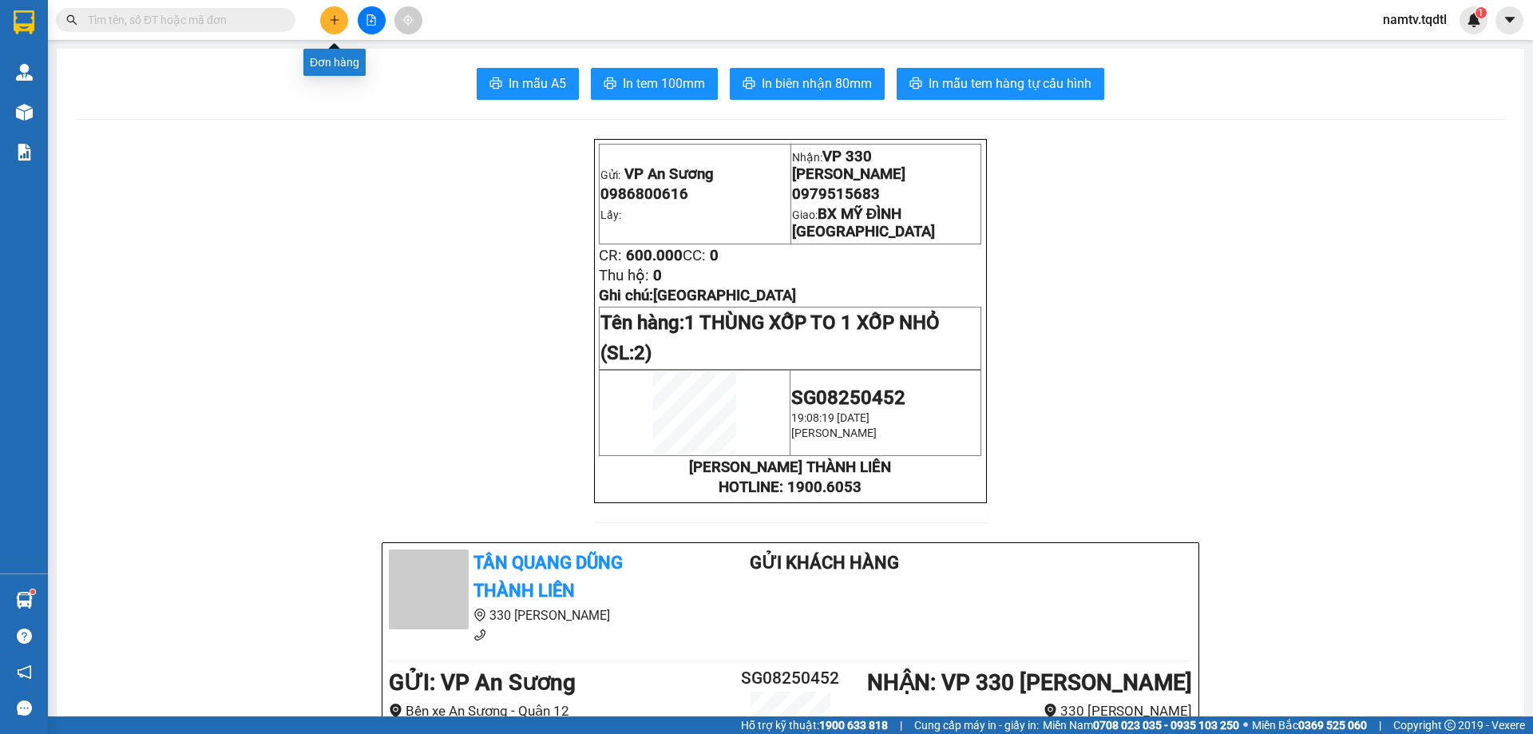
click at [327, 27] on button at bounding box center [334, 20] width 28 height 28
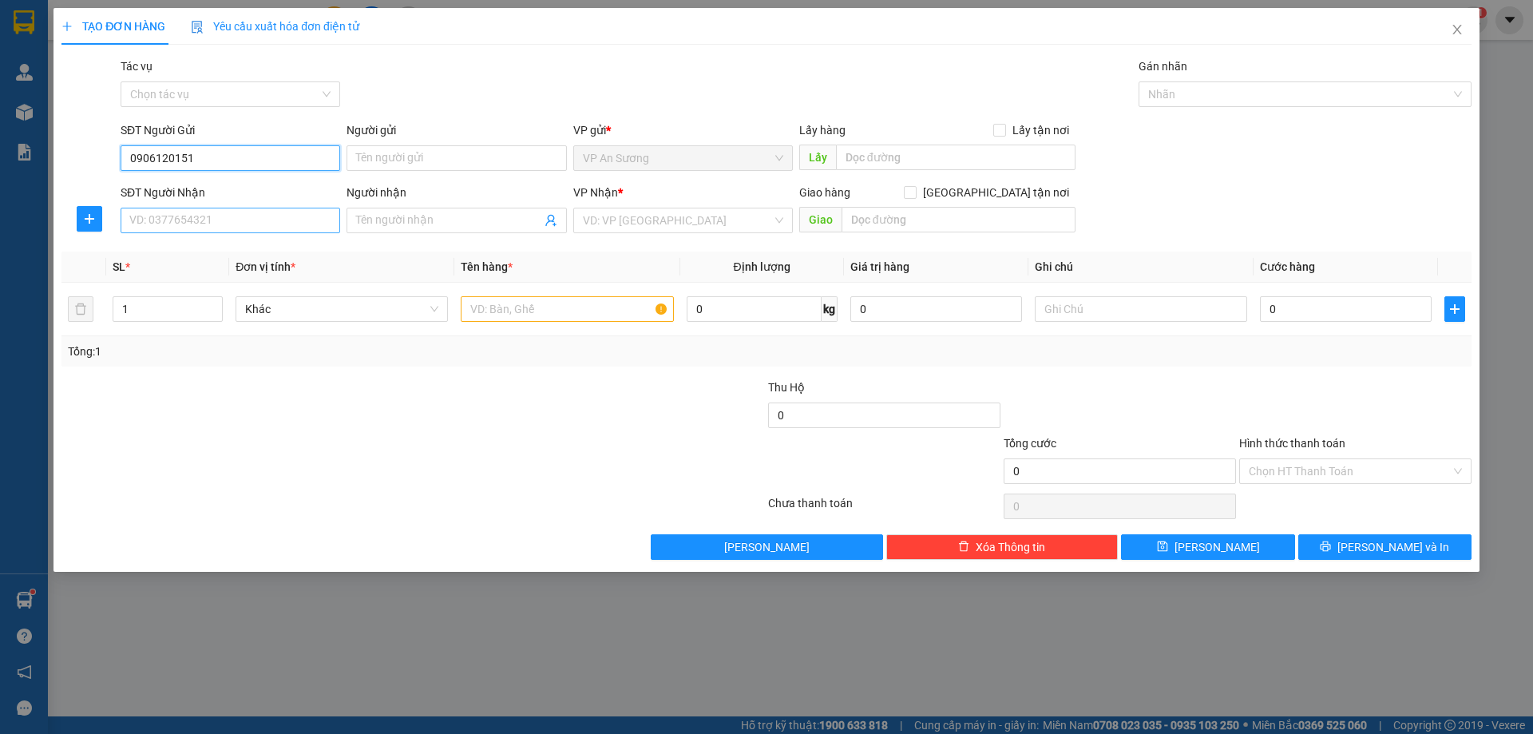
type input "0906120151"
click at [149, 224] on input "SĐT Người Nhận" at bounding box center [231, 221] width 220 height 26
type input "0345222123"
click at [699, 221] on input "search" at bounding box center [677, 220] width 189 height 24
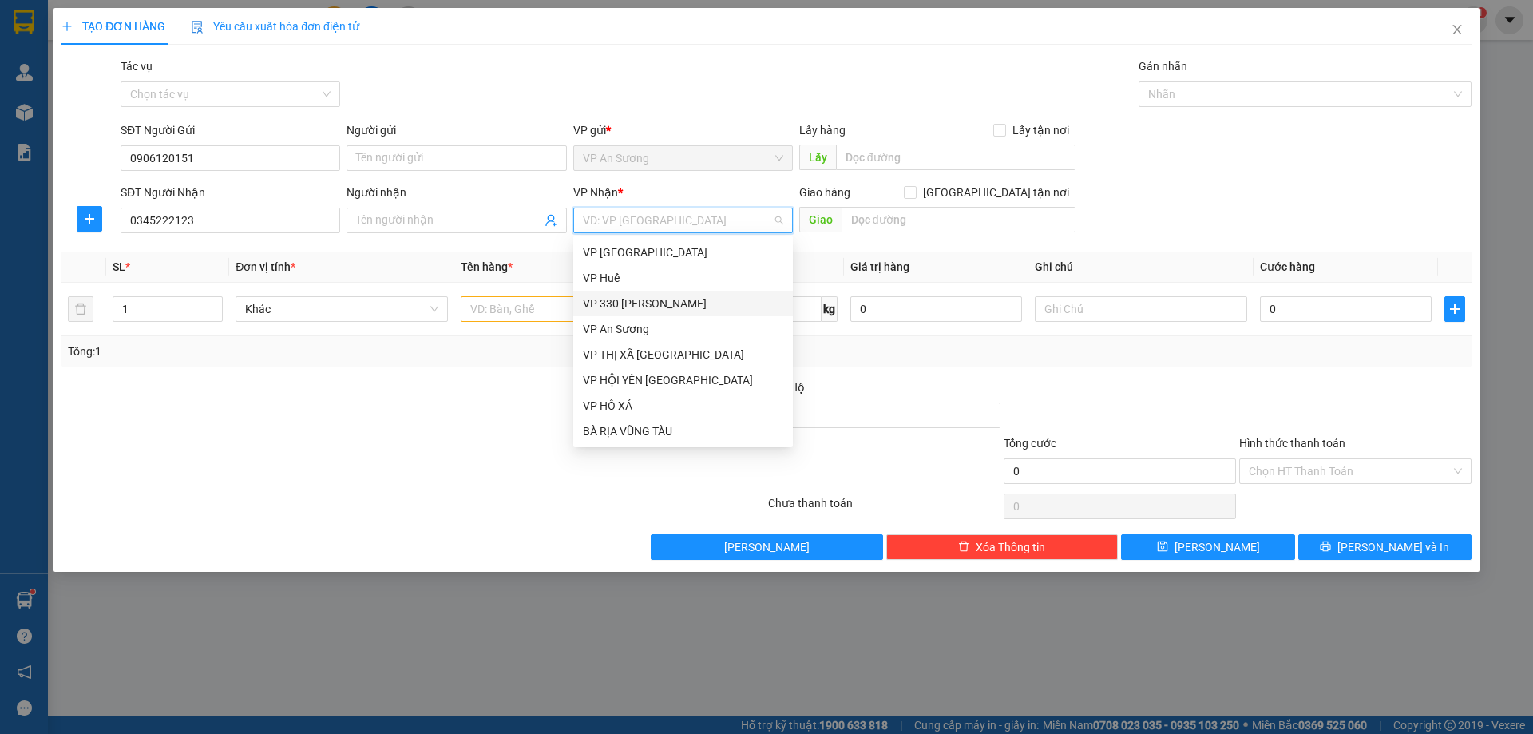
click at [608, 309] on div "VP 330 [PERSON_NAME]" at bounding box center [683, 304] width 200 height 18
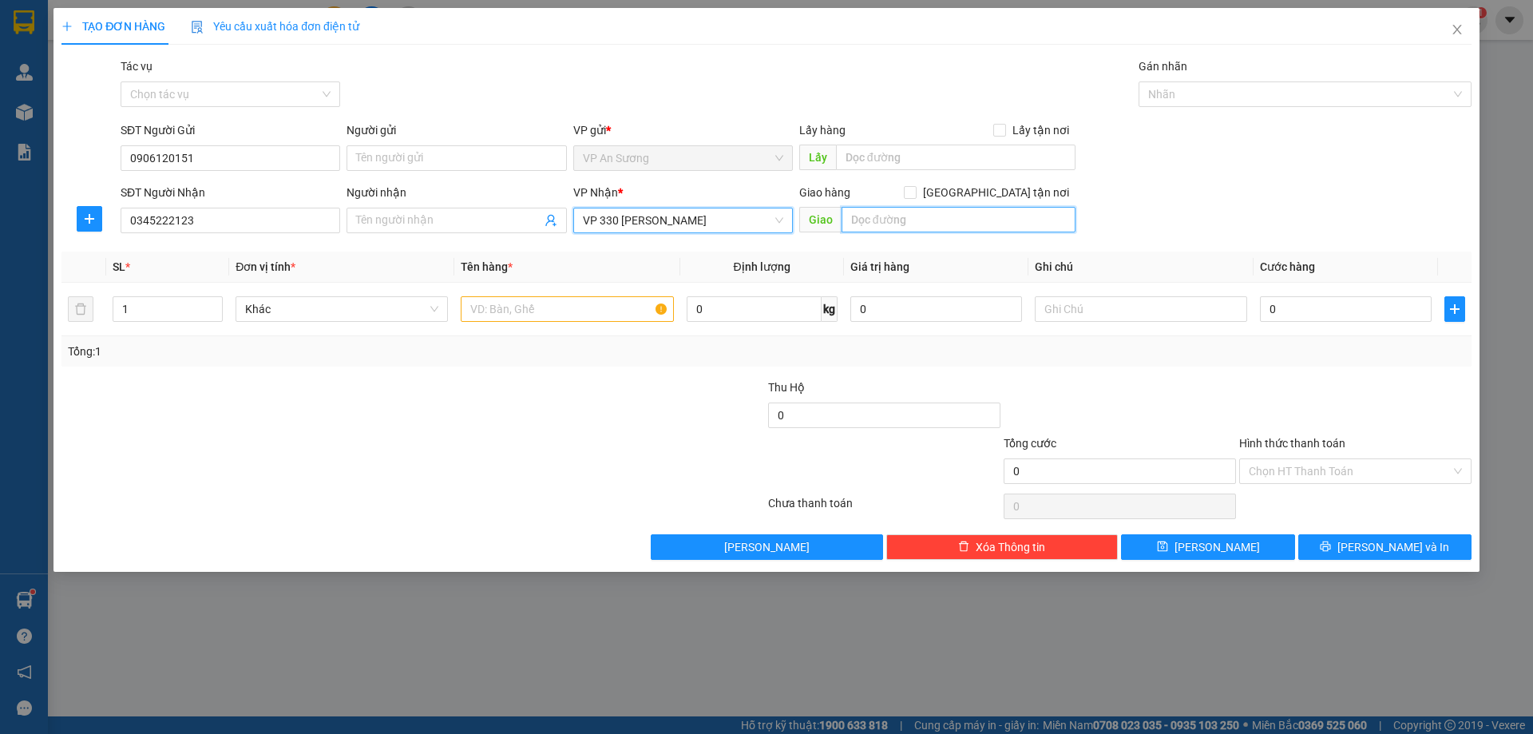
click at [916, 214] on input "text" at bounding box center [958, 220] width 234 height 26
type input "A"
type input "ÁI TỬ"
click at [564, 298] on input "text" at bounding box center [567, 309] width 212 height 26
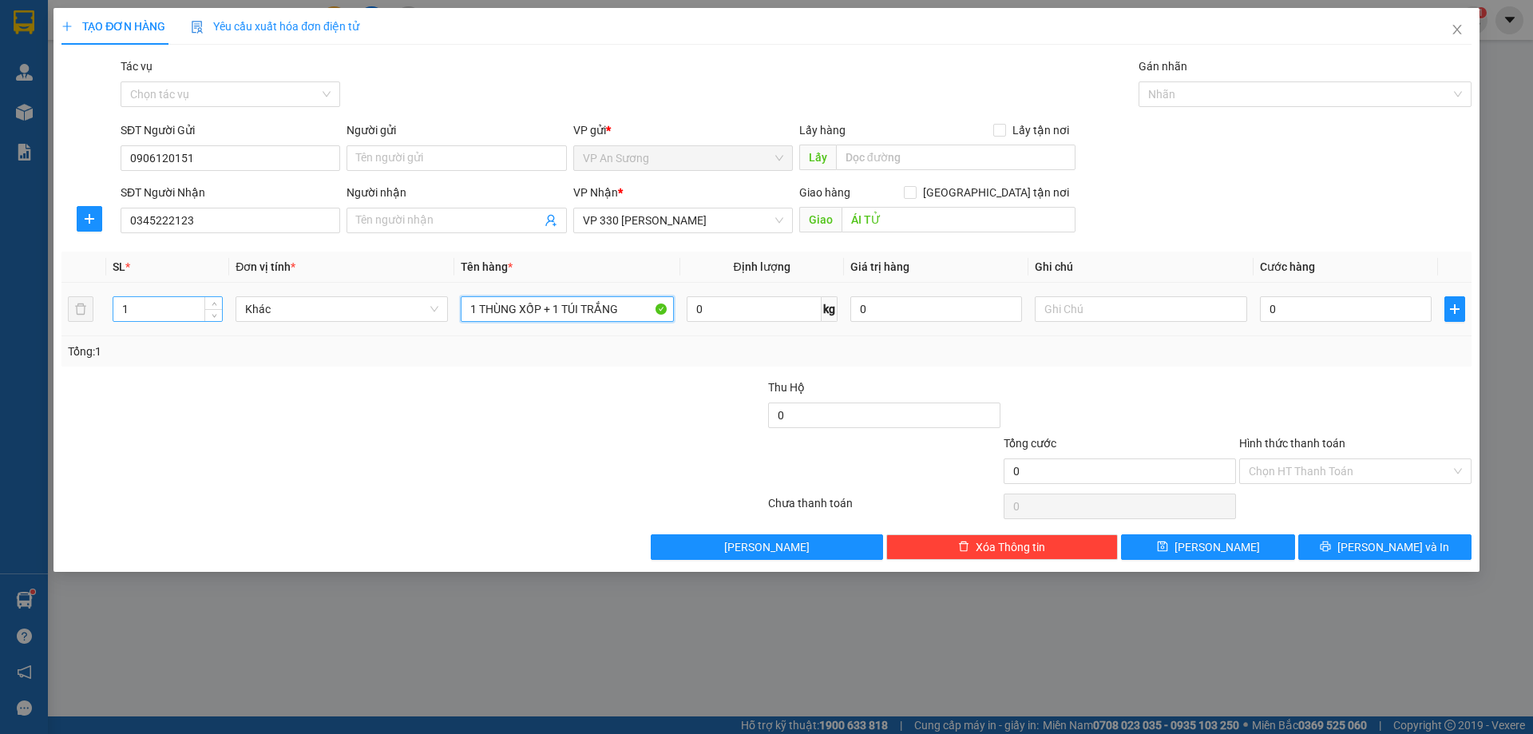
type input "1 THÙNG XỐP + 1 TÚI TRẮNG"
drag, startPoint x: 177, startPoint y: 310, endPoint x: 165, endPoint y: 321, distance: 16.4
click at [173, 316] on input "1" at bounding box center [167, 309] width 109 height 24
type input "2"
click at [1321, 316] on input "0" at bounding box center [1346, 309] width 172 height 26
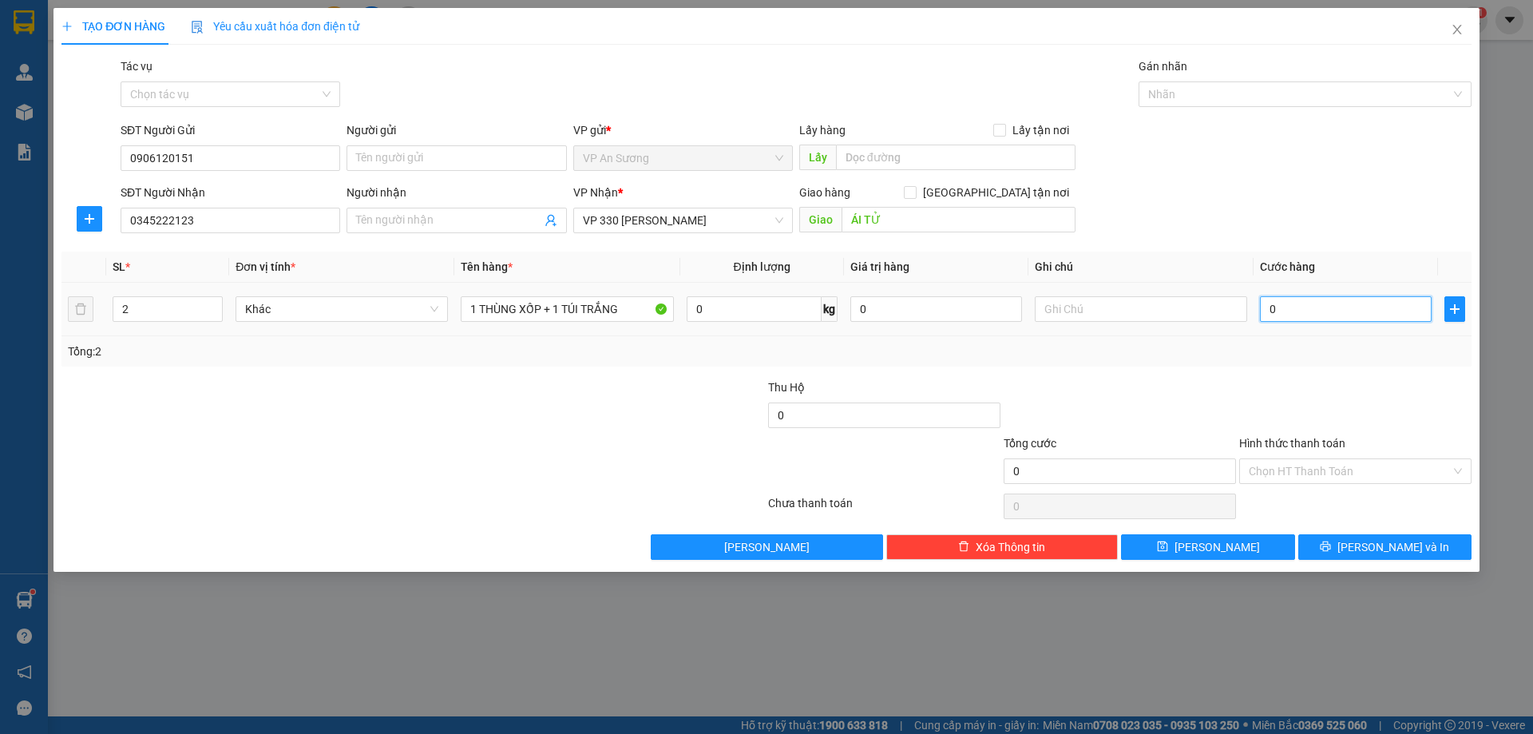
type input "2"
type input "20"
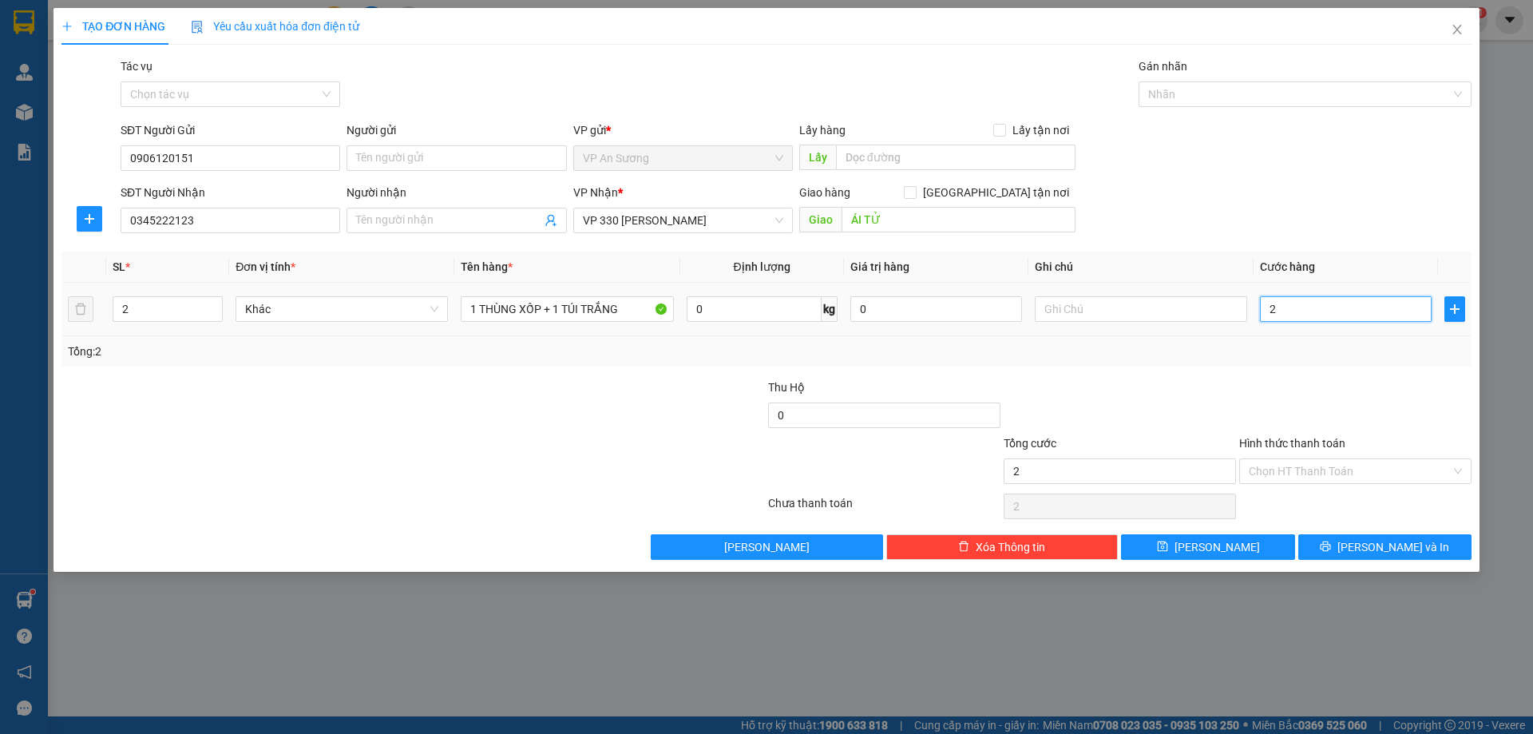
type input "20"
type input "200"
type input "200.000"
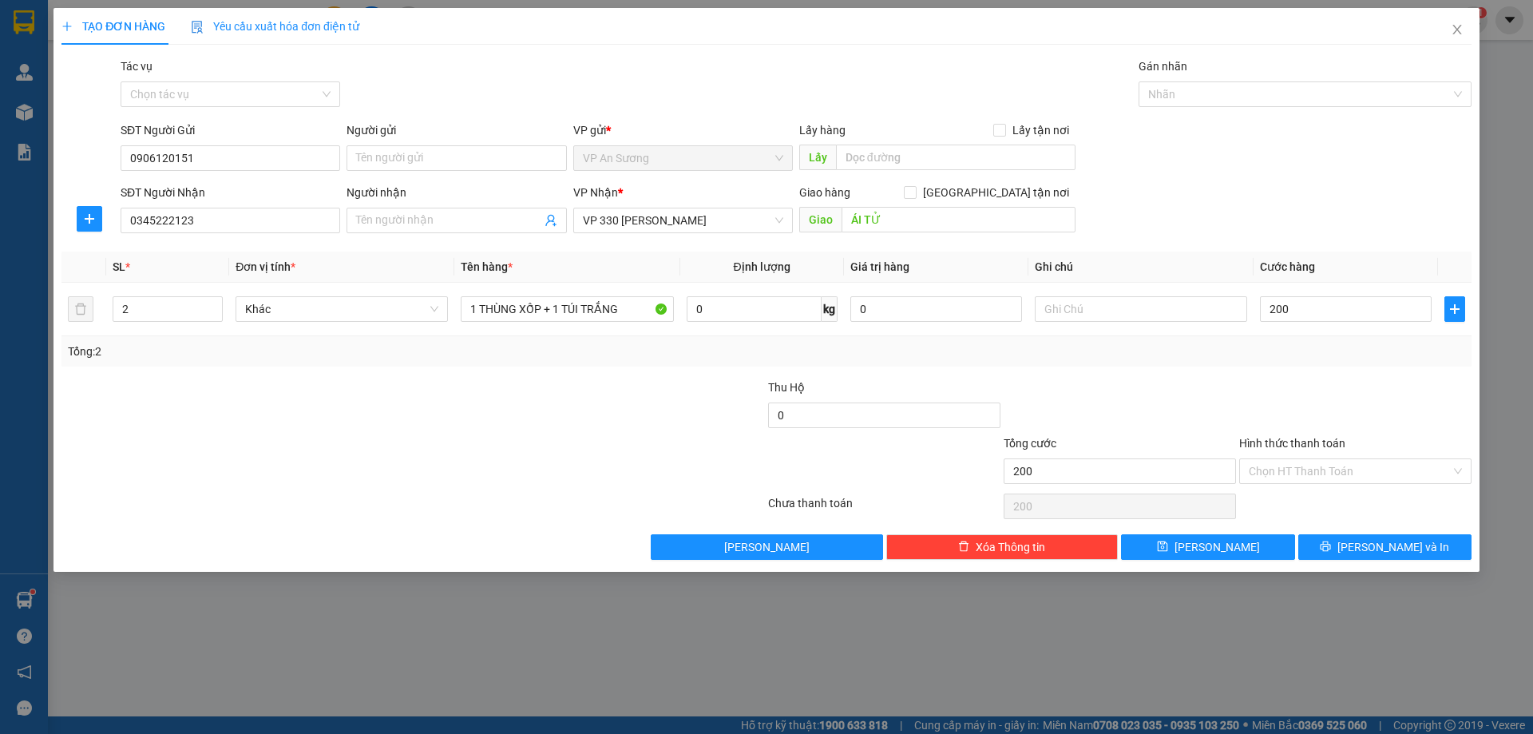
type input "200.000"
click at [1300, 429] on div at bounding box center [1354, 406] width 235 height 56
click at [1375, 549] on span "[PERSON_NAME] và In" at bounding box center [1393, 547] width 112 height 18
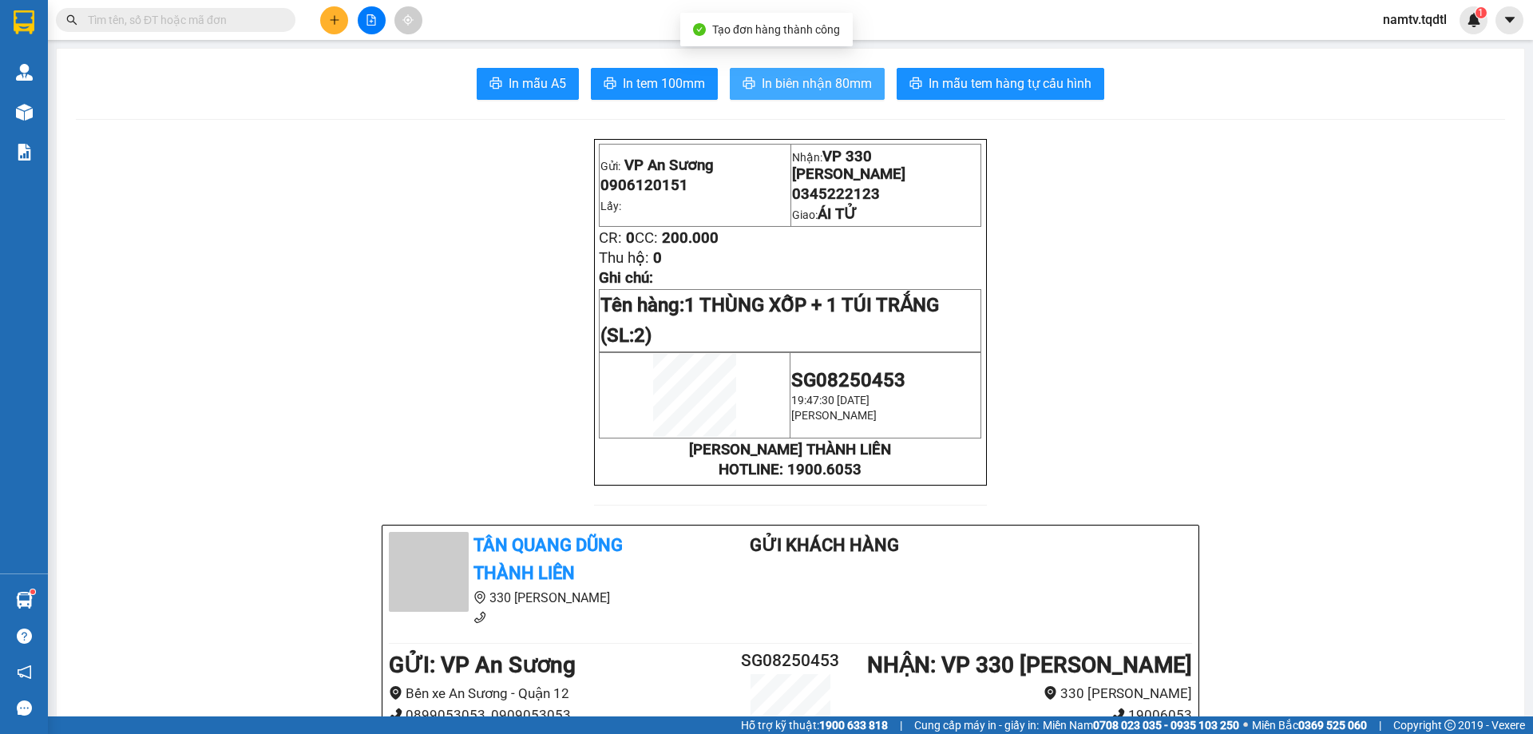
click at [786, 96] on button "In biên nhận 80mm" at bounding box center [807, 84] width 155 height 32
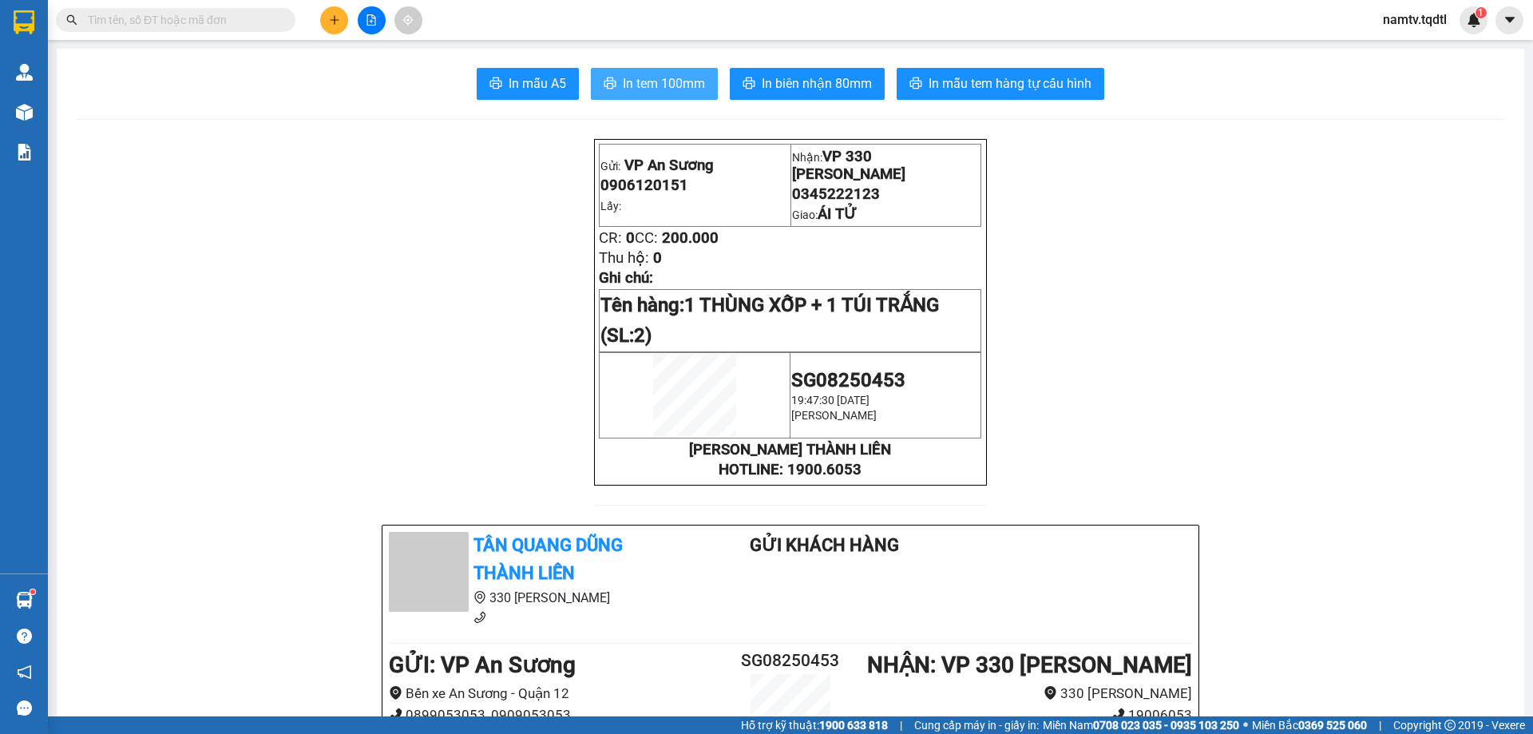
click at [654, 92] on span "In tem 100mm" at bounding box center [664, 83] width 82 height 20
click at [343, 25] on button at bounding box center [334, 20] width 28 height 28
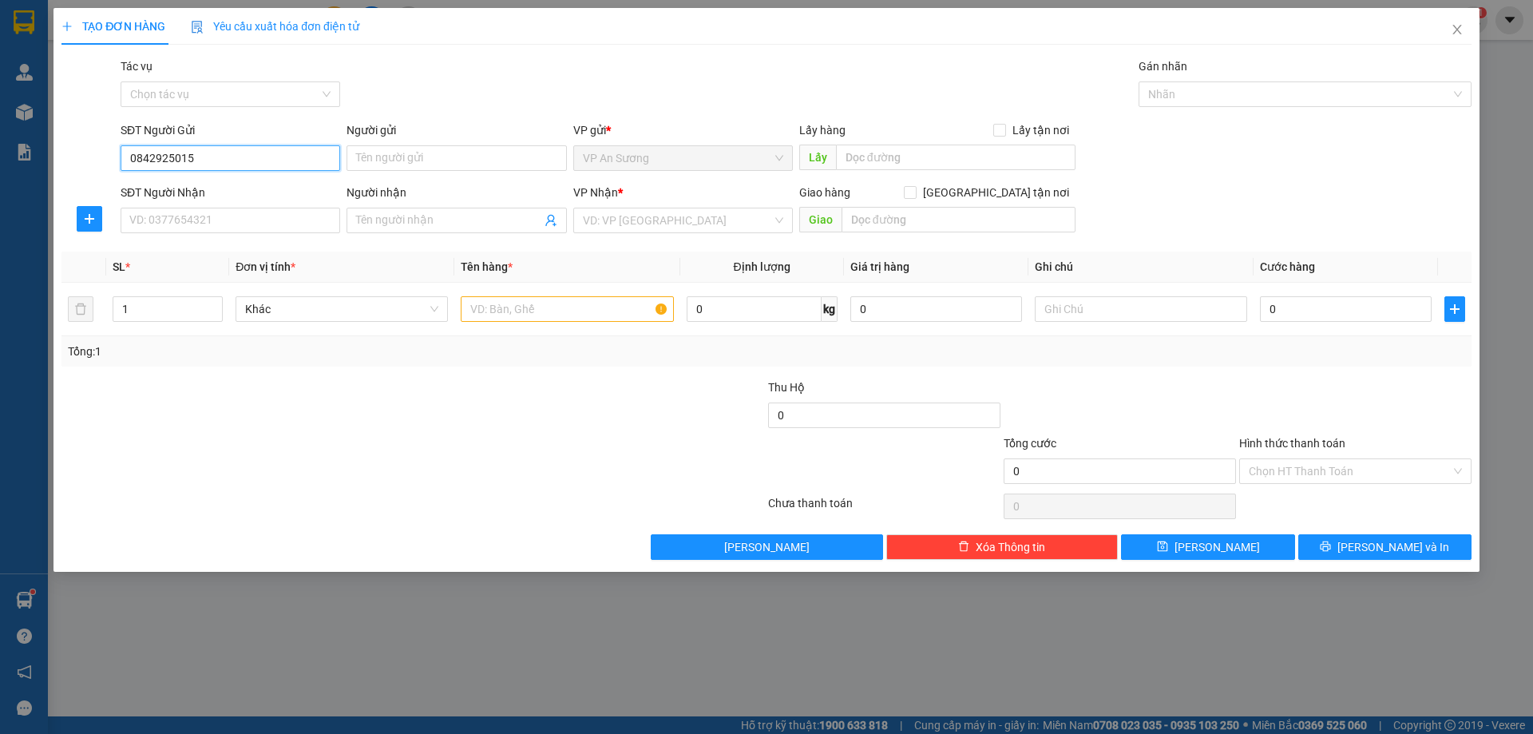
type input "0842925015"
drag, startPoint x: 195, startPoint y: 246, endPoint x: 201, endPoint y: 231, distance: 16.5
click at [196, 245] on div "Transit Pickup Surcharge Ids Transit Deliver Surcharge Ids Transit Deliver Surc…" at bounding box center [766, 308] width 1410 height 502
click at [201, 231] on input "SĐT Người Nhận" at bounding box center [231, 221] width 220 height 26
drag, startPoint x: 785, startPoint y: 231, endPoint x: 743, endPoint y: 222, distance: 42.4
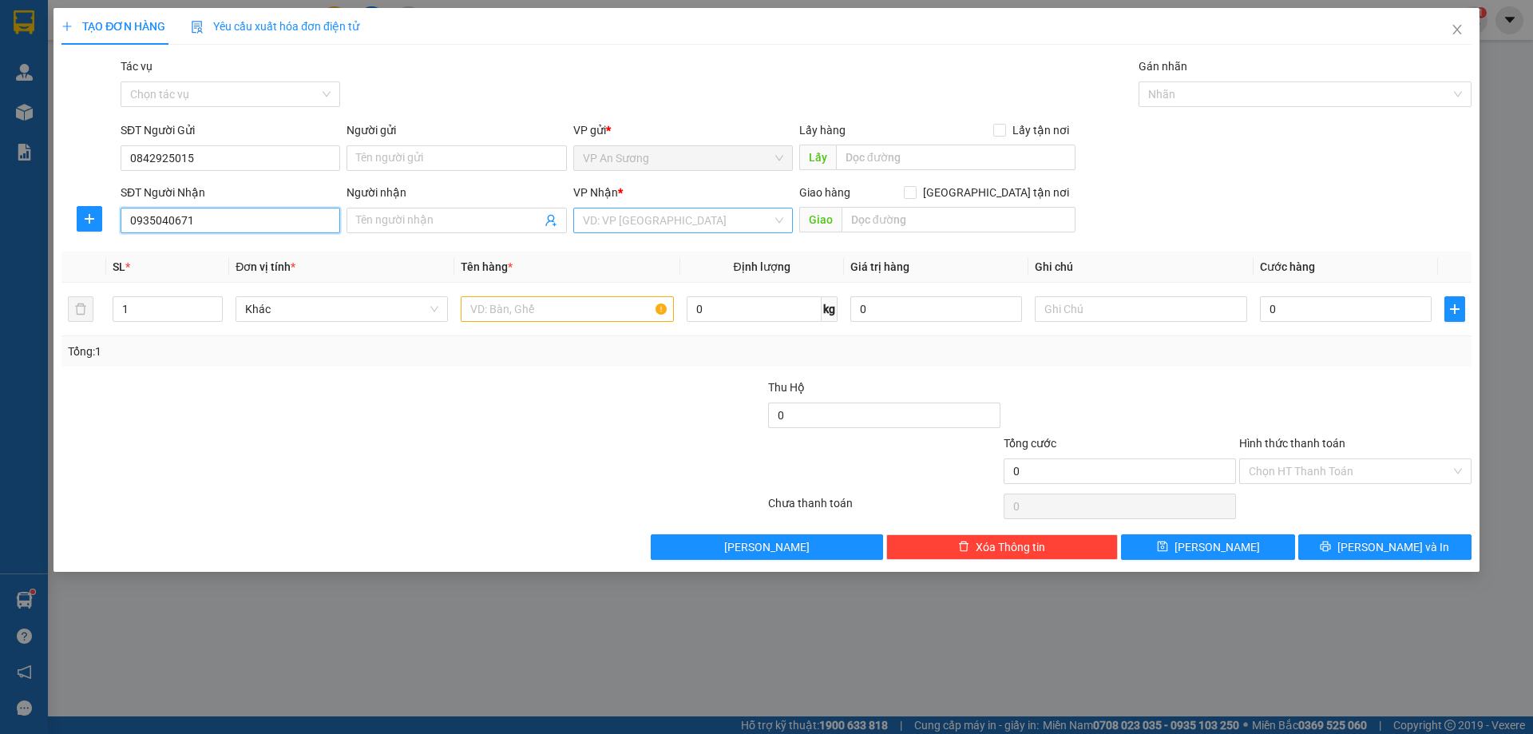
click at [783, 231] on div "VD: VP [GEOGRAPHIC_DATA]" at bounding box center [683, 221] width 220 height 26
type input "0935040671"
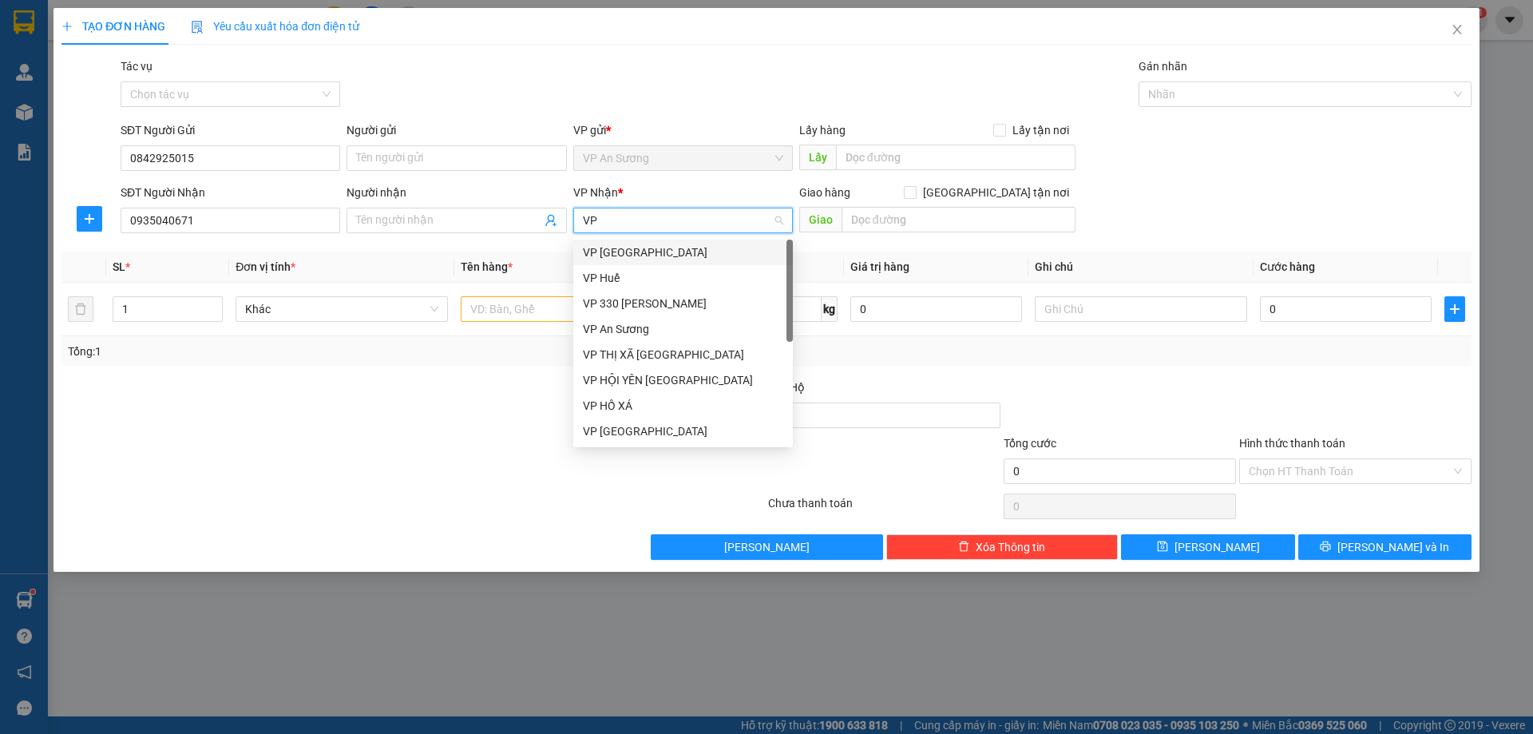
type input "VP"
click at [643, 431] on div "VP [GEOGRAPHIC_DATA]" at bounding box center [683, 431] width 200 height 18
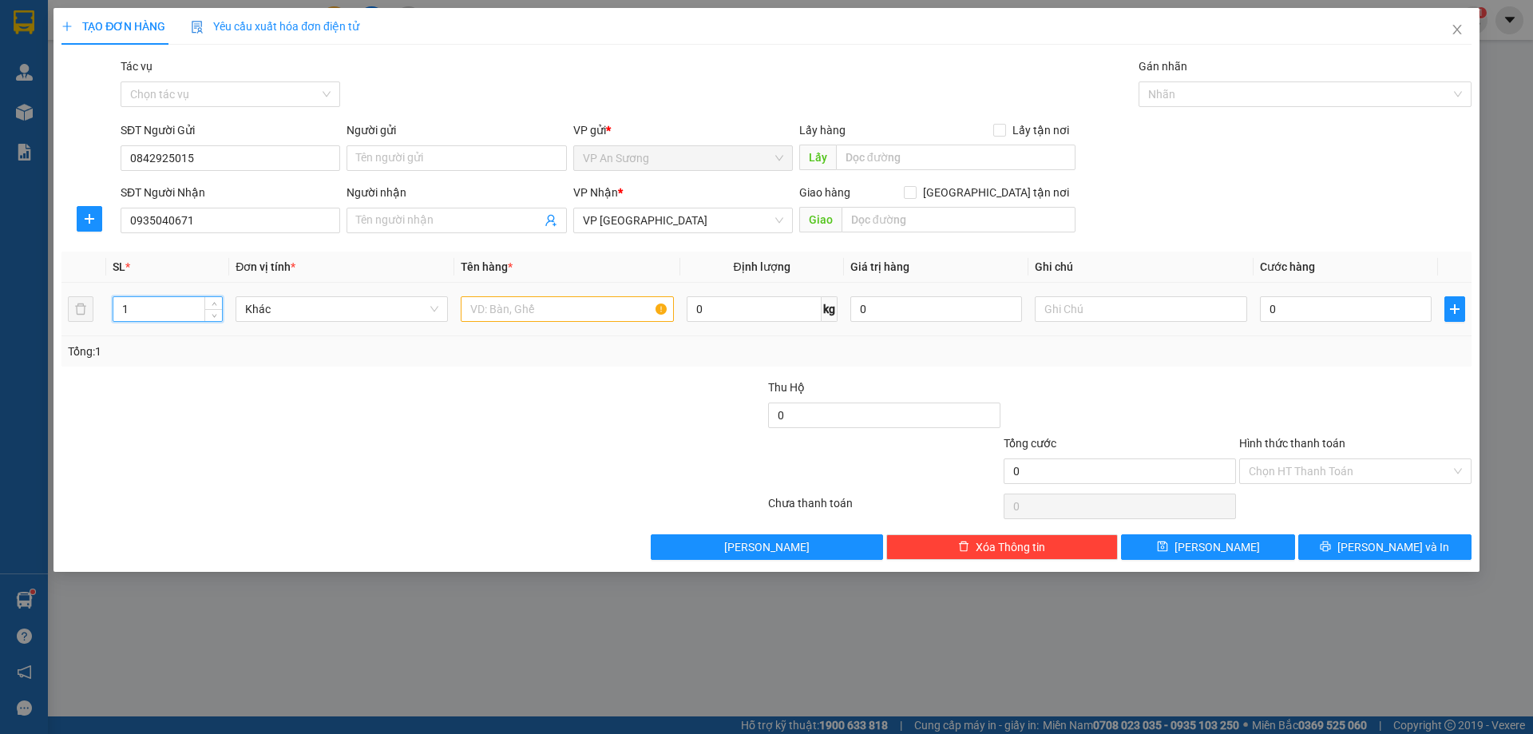
click at [183, 304] on input "1" at bounding box center [167, 309] width 109 height 24
drag, startPoint x: 410, startPoint y: 305, endPoint x: 552, endPoint y: 314, distance: 143.2
click at [447, 309] on div "Khác" at bounding box center [341, 309] width 212 height 26
click at [552, 314] on input "text" at bounding box center [567, 309] width 212 height 26
type input "1 THÙNG GIẤY"
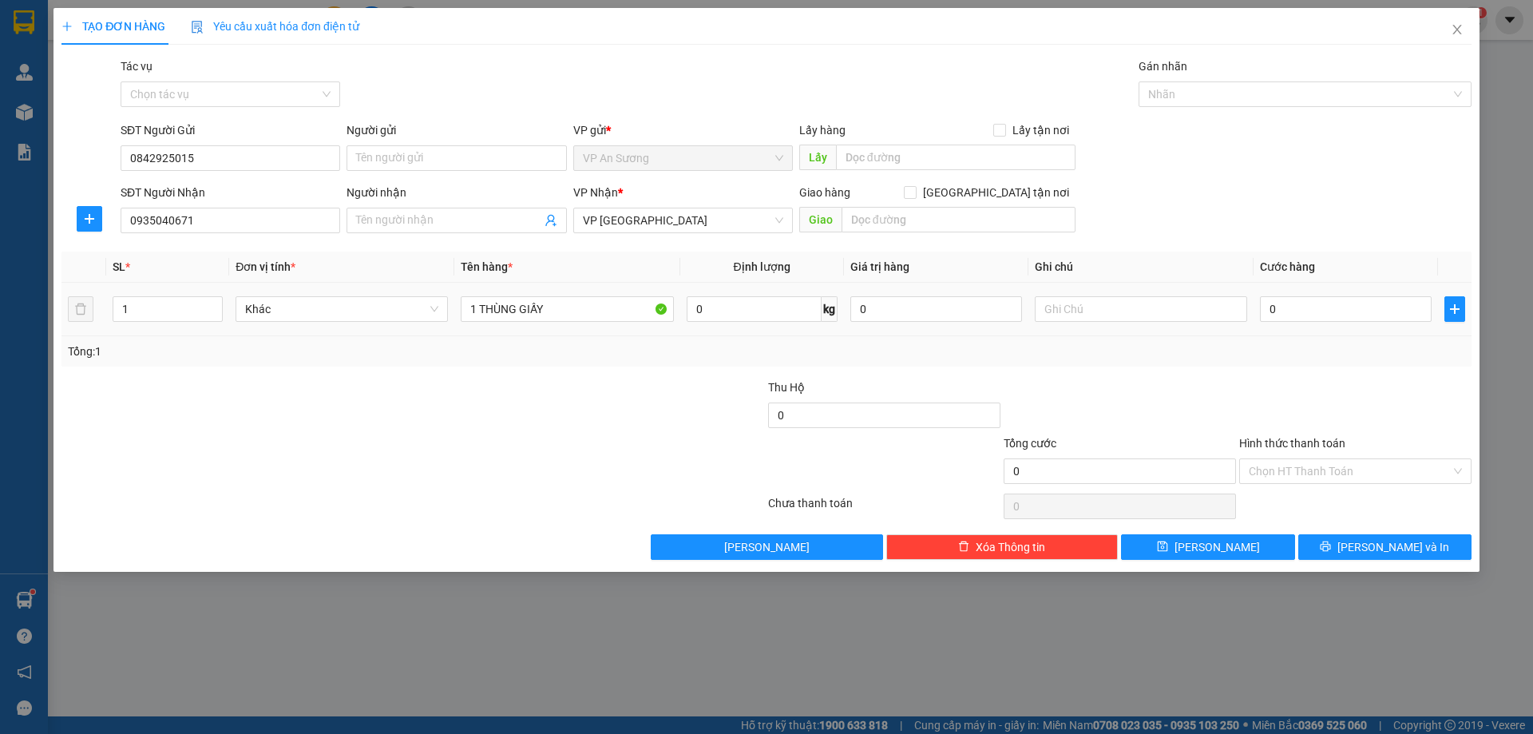
click at [1292, 293] on div "0" at bounding box center [1346, 309] width 172 height 32
click at [1298, 307] on input "0" at bounding box center [1346, 309] width 172 height 26
type input "1"
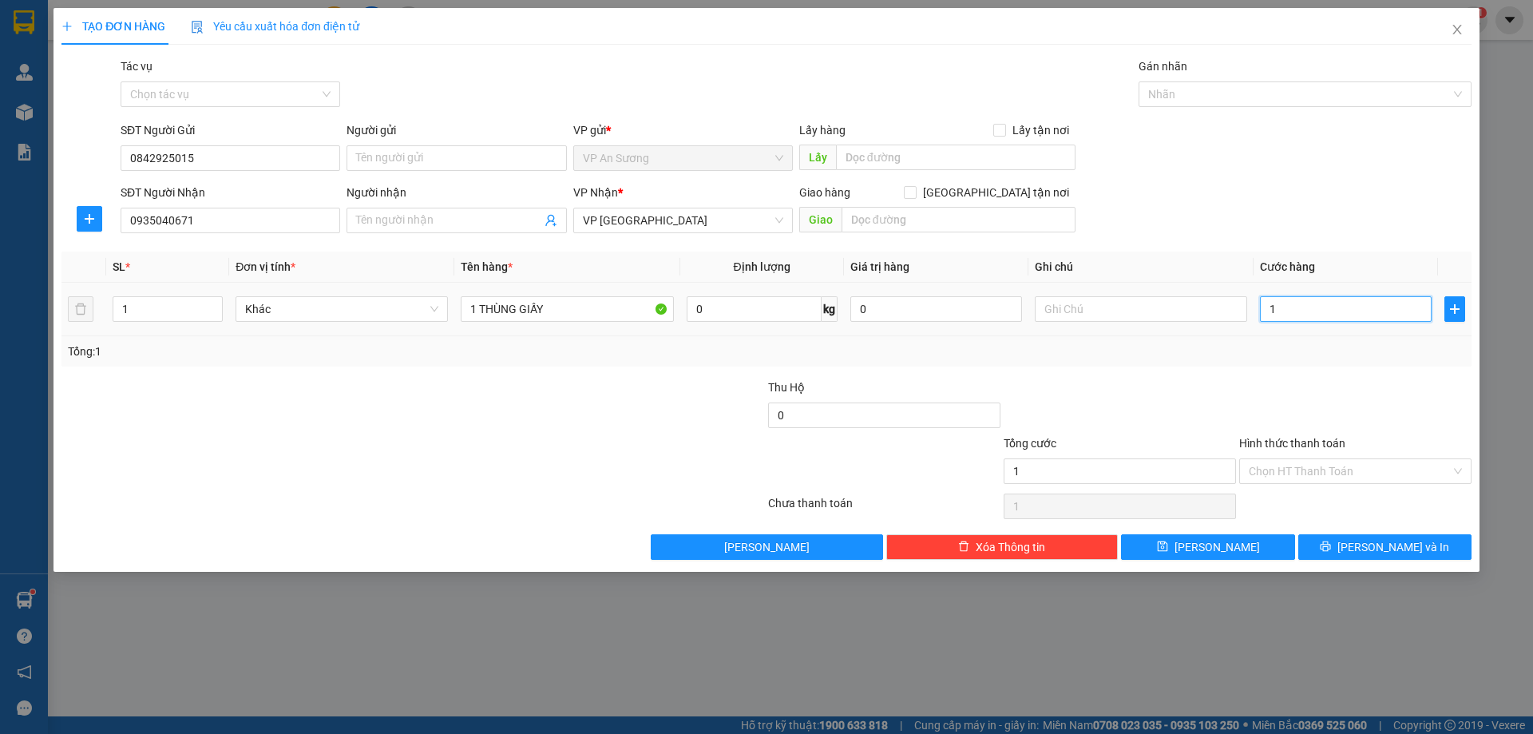
type input "10"
type input "100"
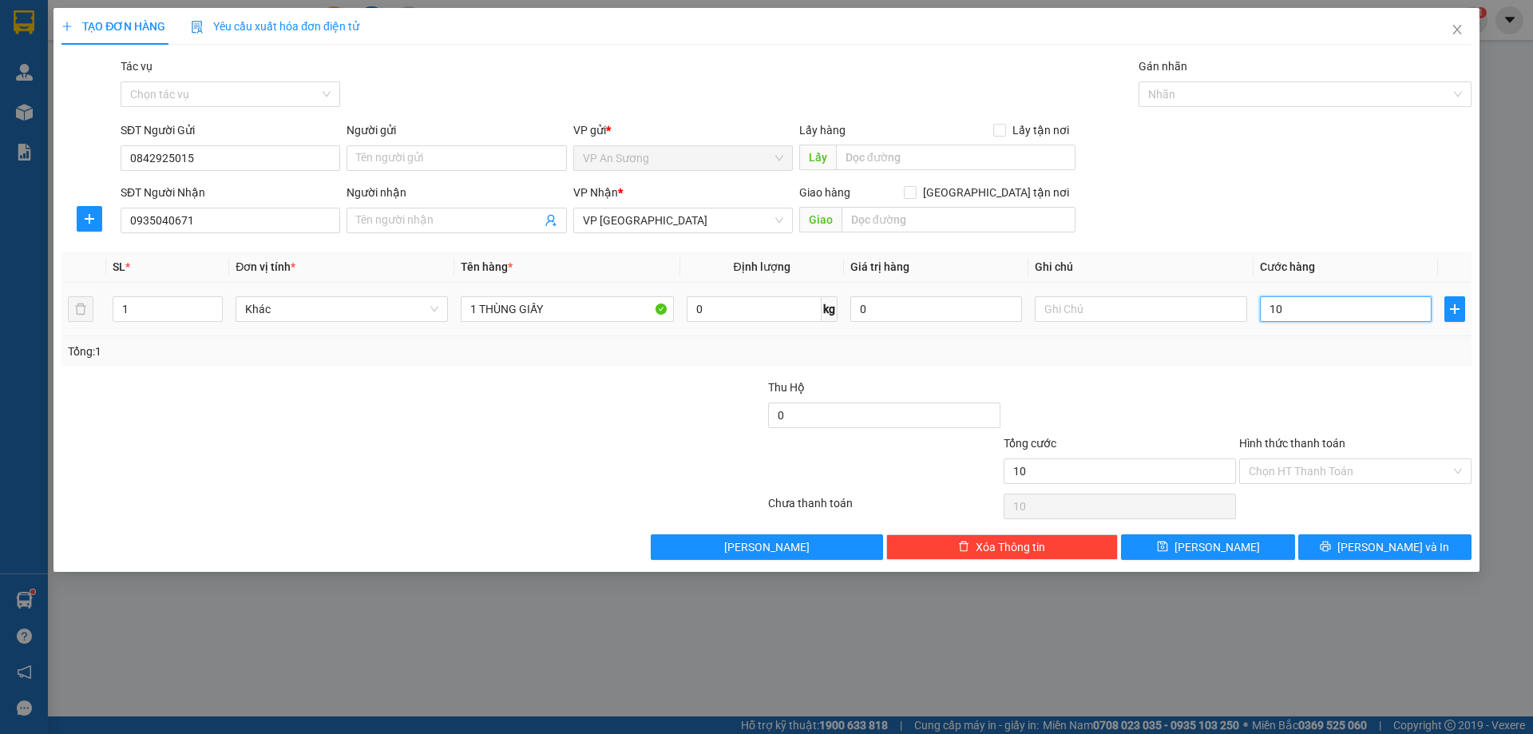
type input "100"
type input "100.000"
click at [1257, 410] on div at bounding box center [1354, 406] width 235 height 56
drag, startPoint x: 1332, startPoint y: 209, endPoint x: 1350, endPoint y: 227, distance: 25.4
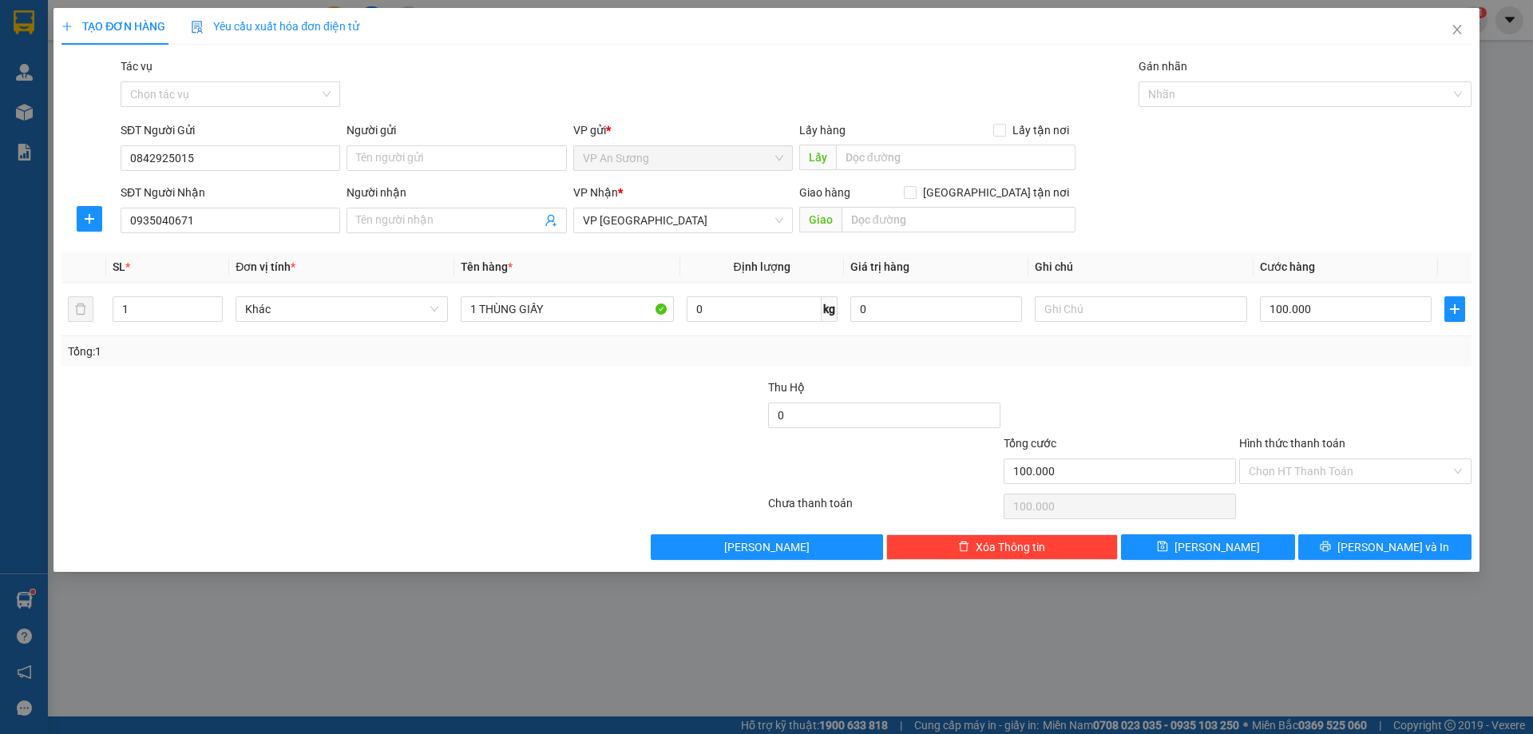
click at [1337, 212] on div "SĐT Người Nhận 0935040671 Người nhận Tên người nhận VP Nhận * VP [GEOGRAPHIC_DA…" at bounding box center [795, 212] width 1357 height 56
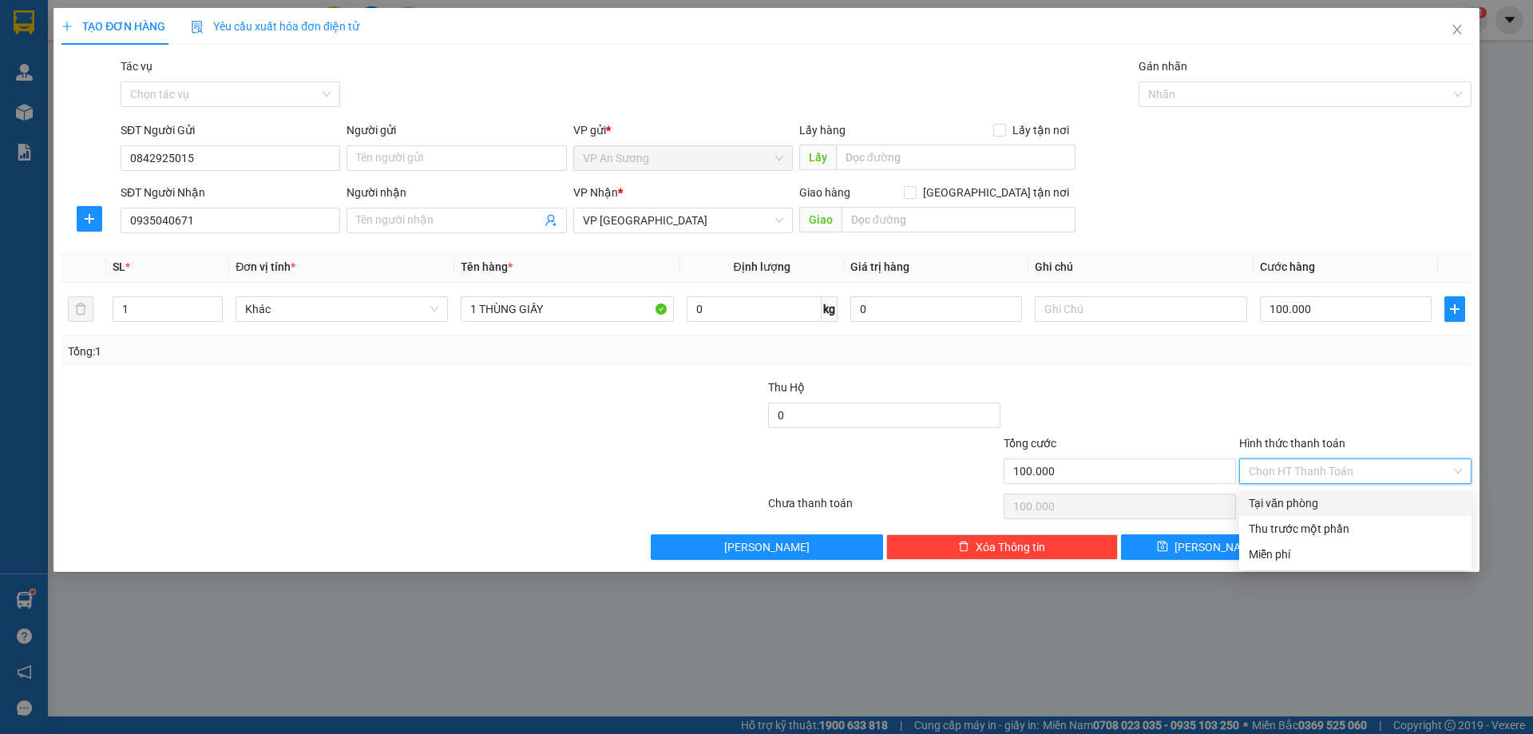
click at [1369, 475] on input "Hình thức thanh toán" at bounding box center [1350, 471] width 202 height 24
click at [1326, 502] on div "Tại văn phòng" at bounding box center [1355, 503] width 213 height 18
type input "0"
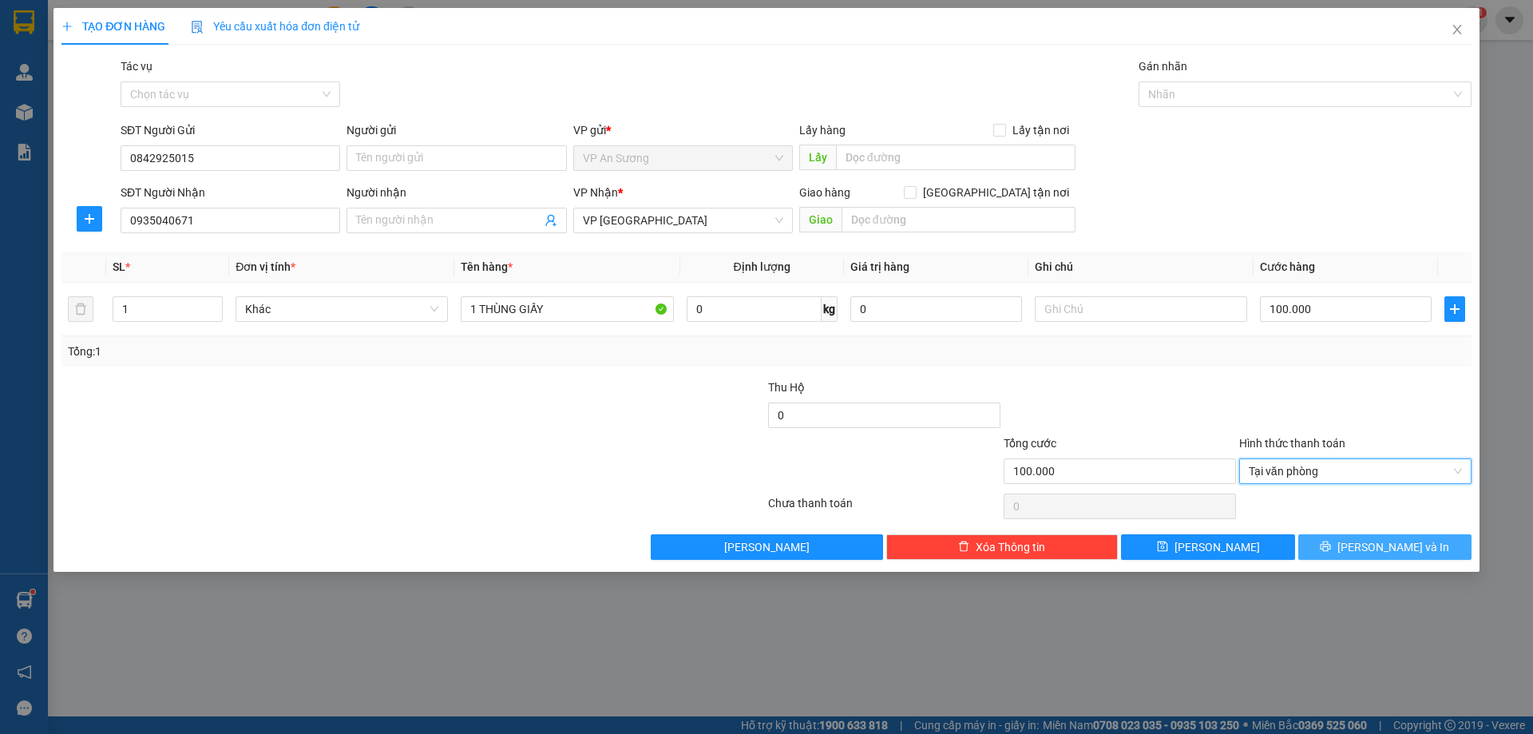
click at [1331, 549] on icon "printer" at bounding box center [1325, 546] width 10 height 10
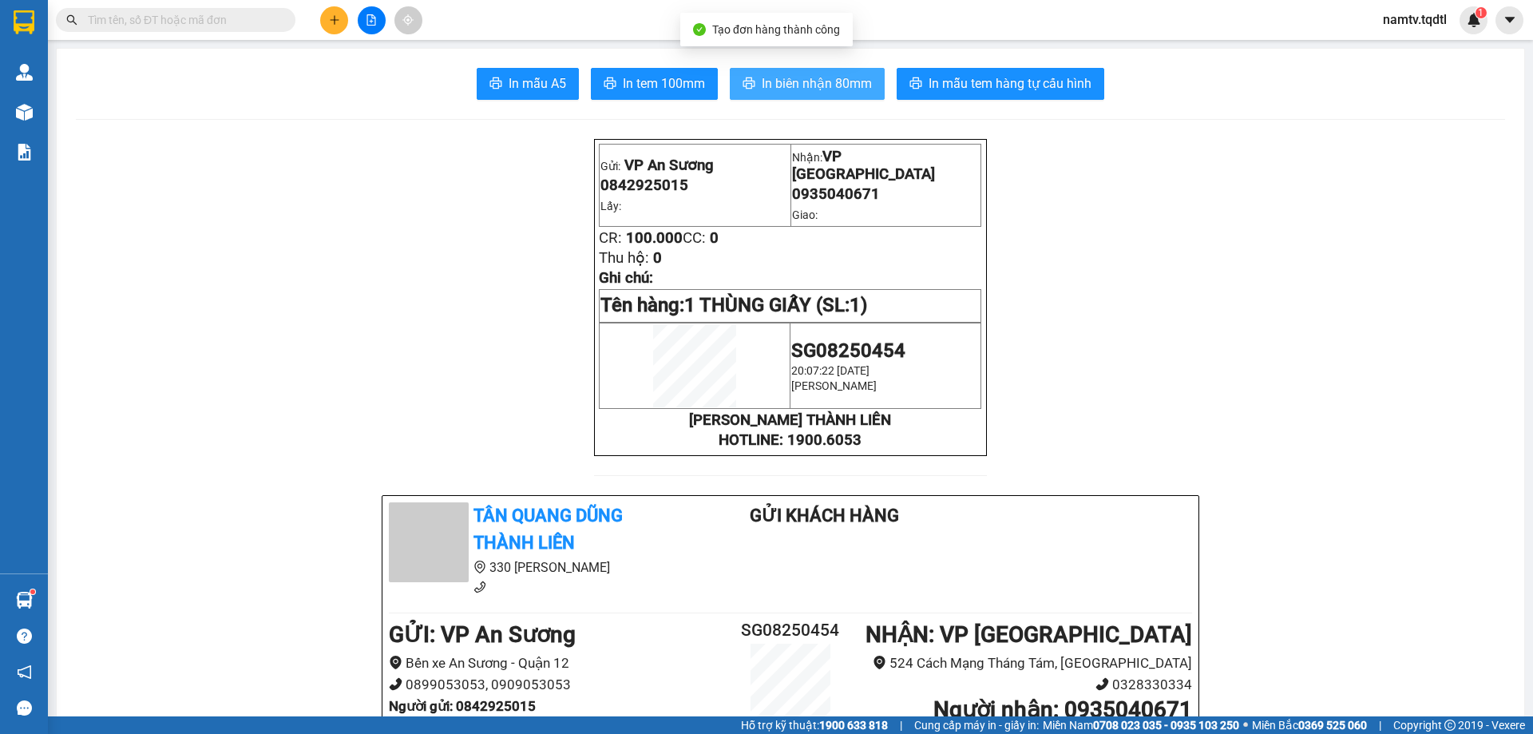
drag, startPoint x: 775, startPoint y: 77, endPoint x: 813, endPoint y: 64, distance: 40.7
click at [777, 78] on span "In biên nhận 80mm" at bounding box center [817, 83] width 110 height 20
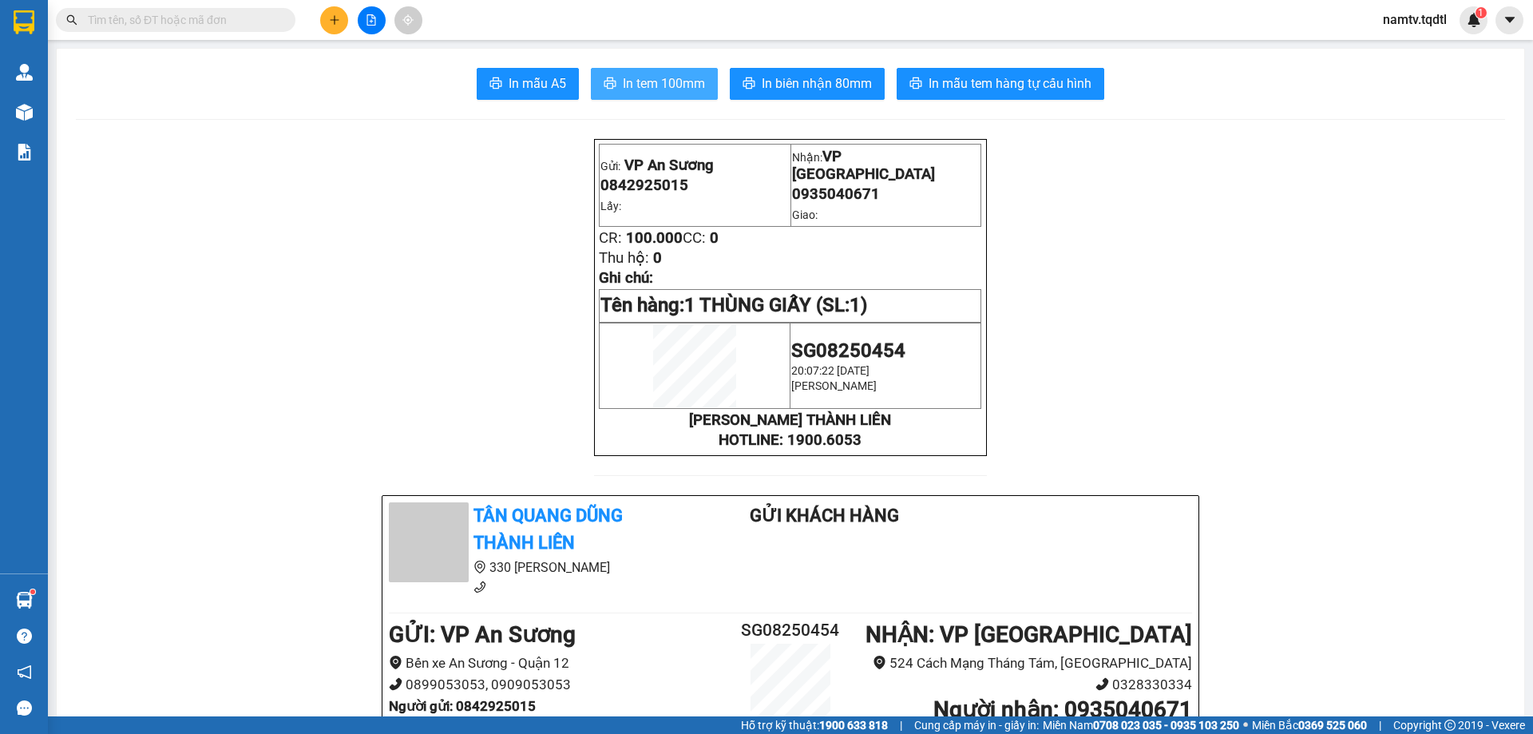
drag, startPoint x: 667, startPoint y: 69, endPoint x: 674, endPoint y: 60, distance: 11.5
click at [669, 74] on span "In tem 100mm" at bounding box center [664, 83] width 82 height 20
click at [336, 13] on button at bounding box center [334, 20] width 28 height 28
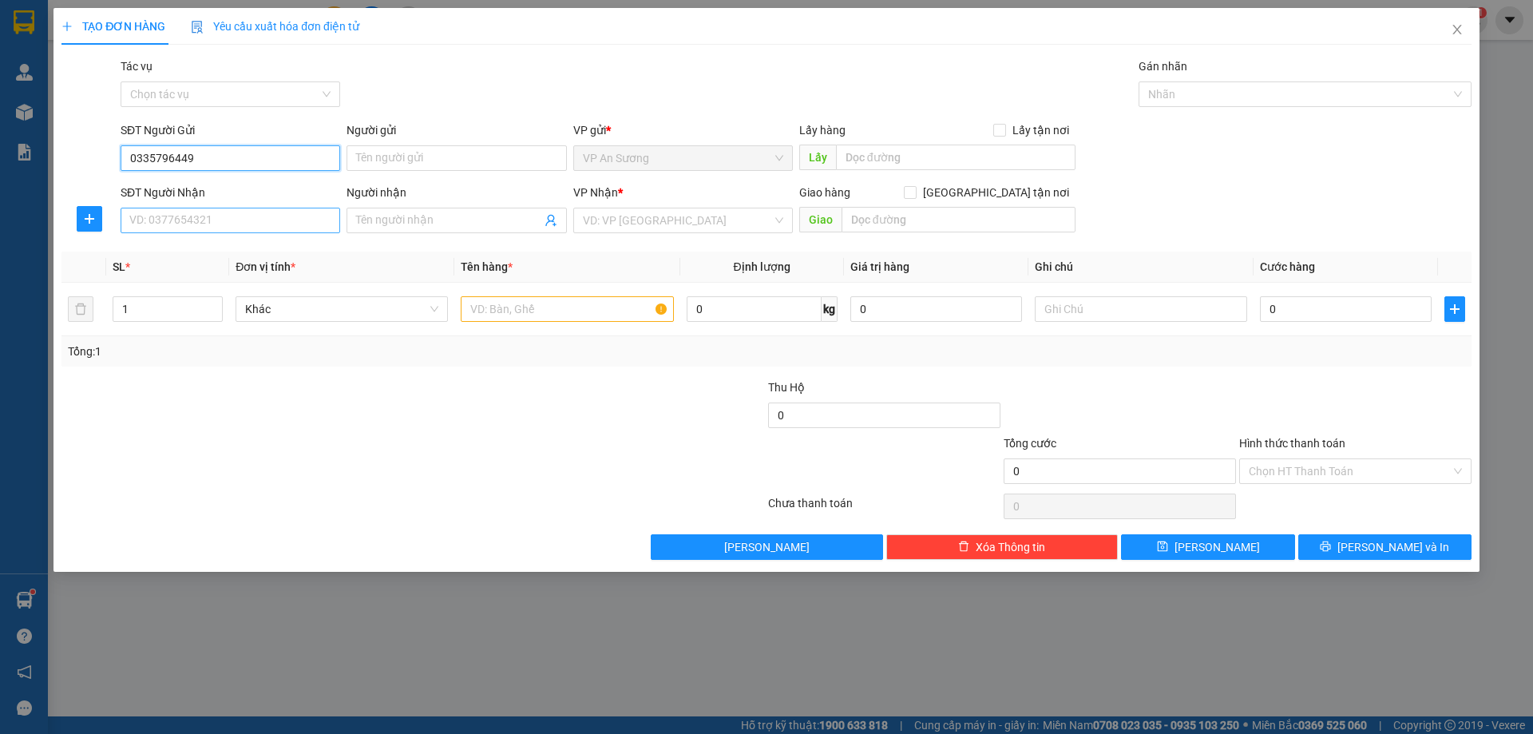
type input "0335796449"
click at [264, 227] on input "SĐT Người Nhận" at bounding box center [231, 221] width 220 height 26
type input "0933097533"
click at [301, 249] on div "0933097533" at bounding box center [230, 252] width 200 height 18
type input "PHONG ĐIỀN"
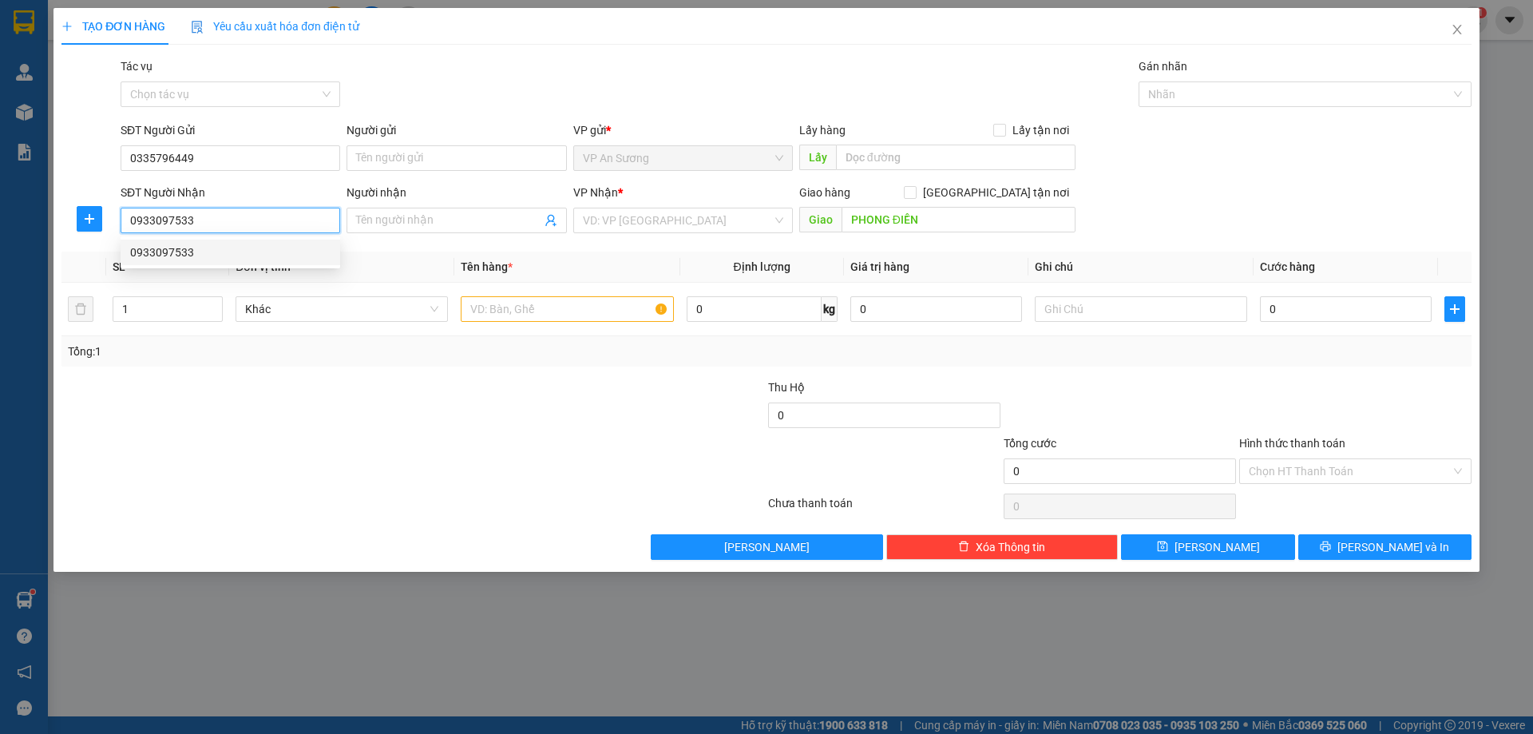
type input "200.000"
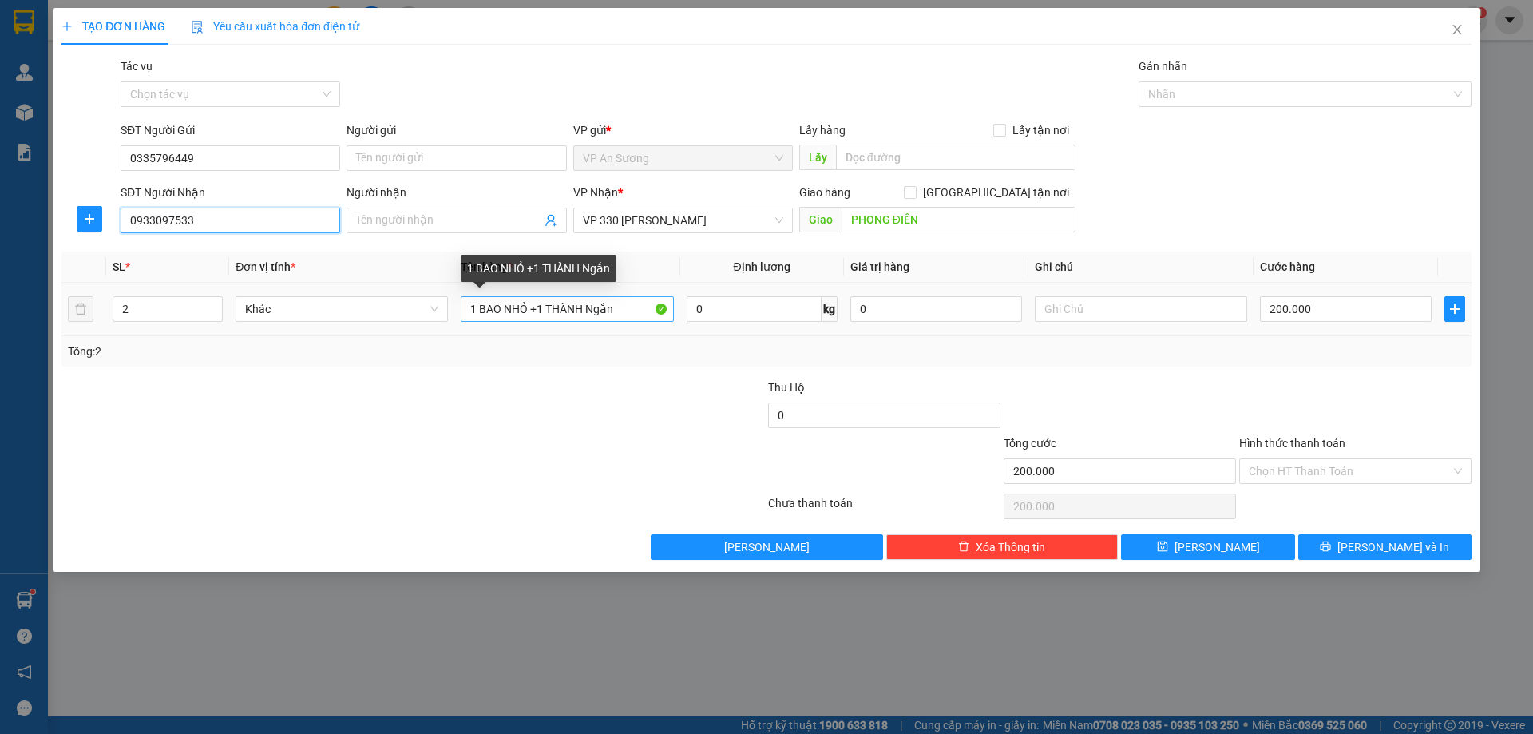
type input "0933097533"
drag, startPoint x: 627, startPoint y: 303, endPoint x: 478, endPoint y: 312, distance: 149.6
click at [483, 314] on input "1 BAO NHỎ +1 THÀNH Ngắn" at bounding box center [567, 309] width 212 height 26
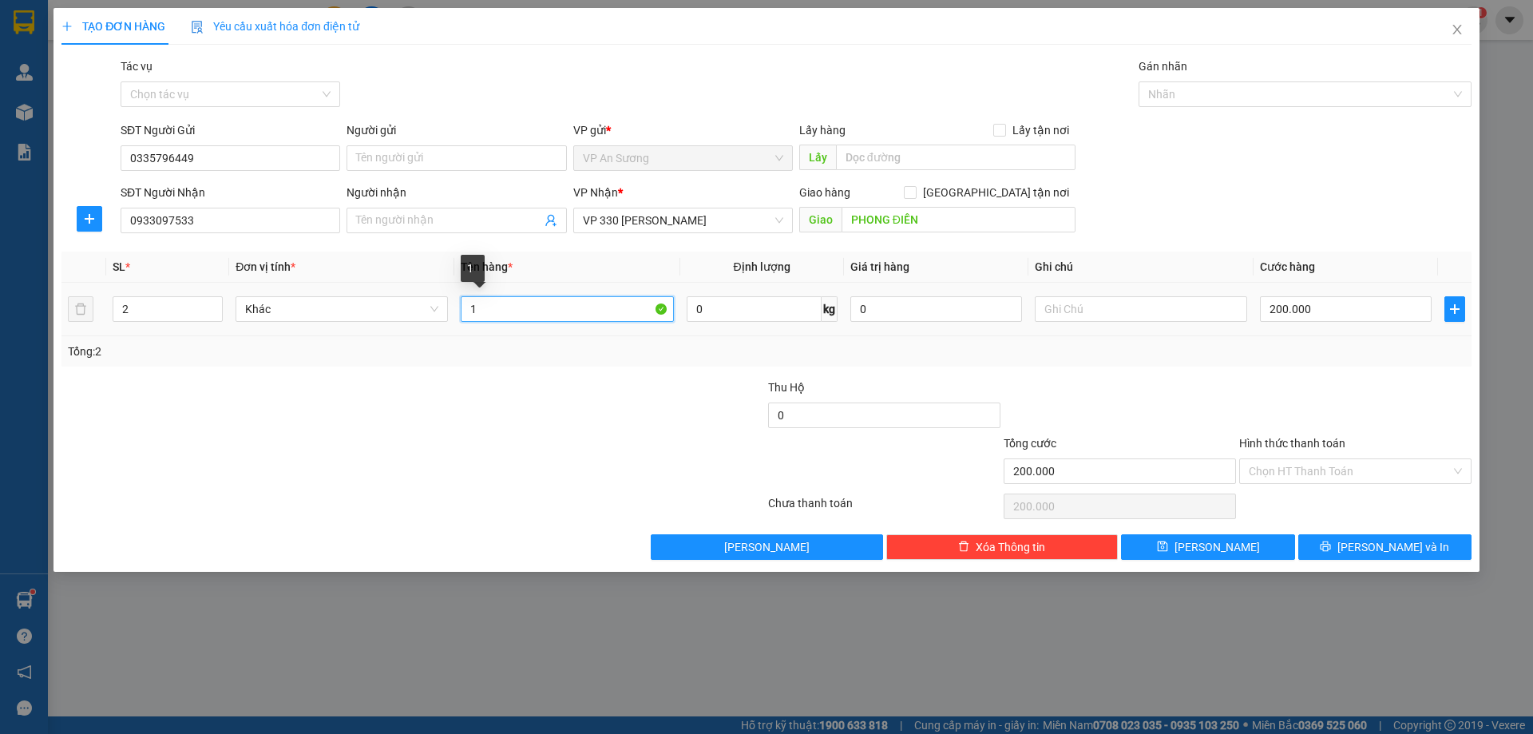
type input "1"
type input "2 NỒI INOC"
click at [1289, 309] on input "200.000" at bounding box center [1346, 309] width 172 height 26
type input "5"
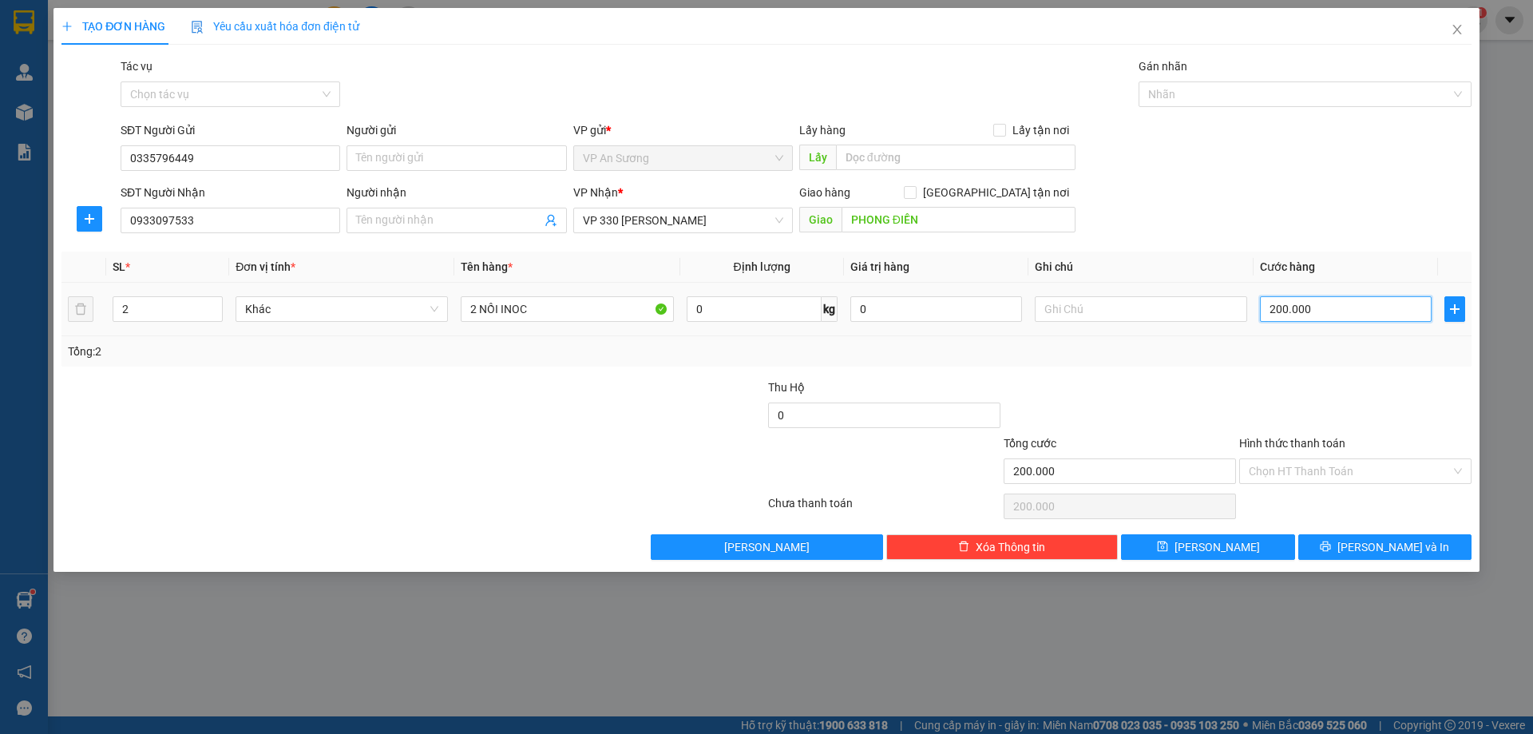
type input "5"
type input "50"
type input "500"
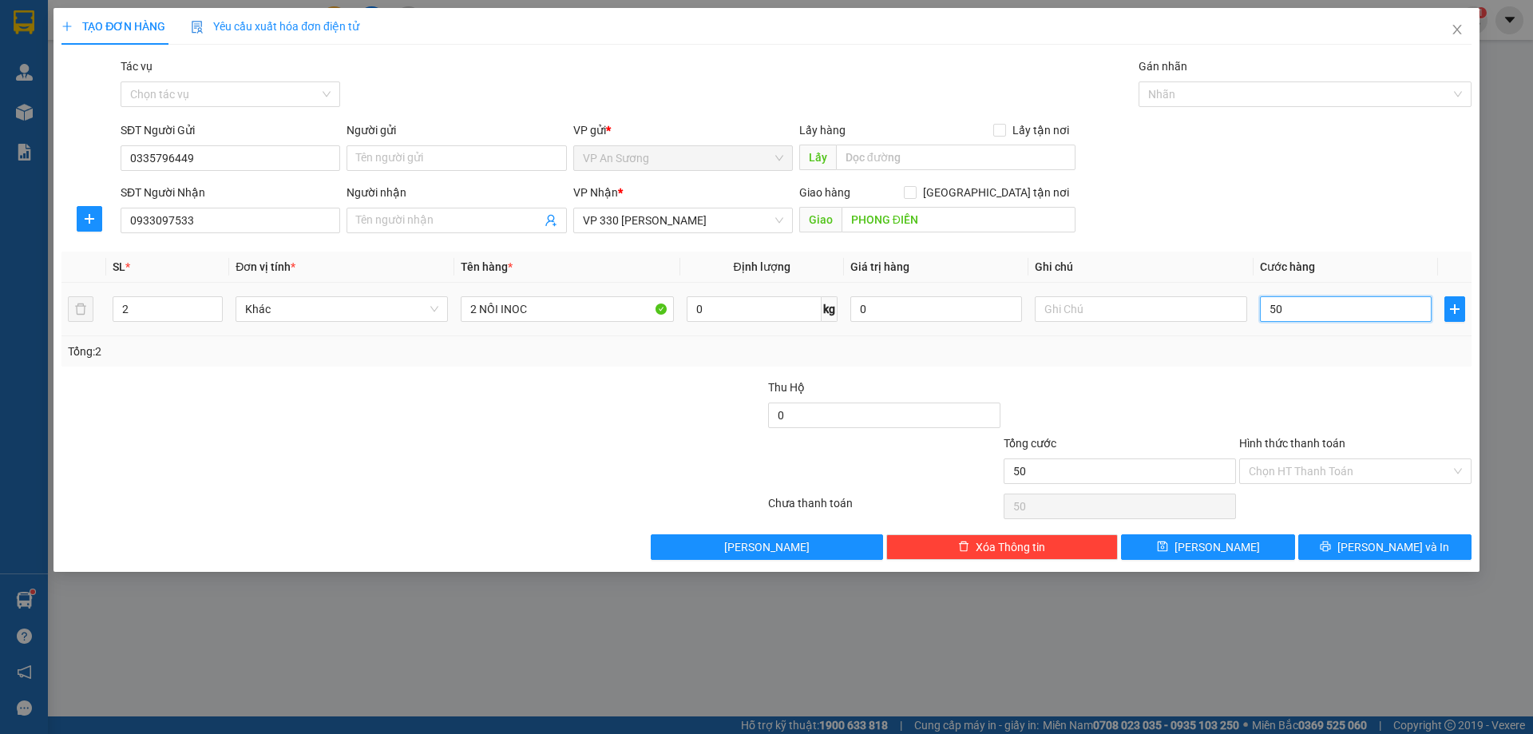
type input "500"
type input "500.000"
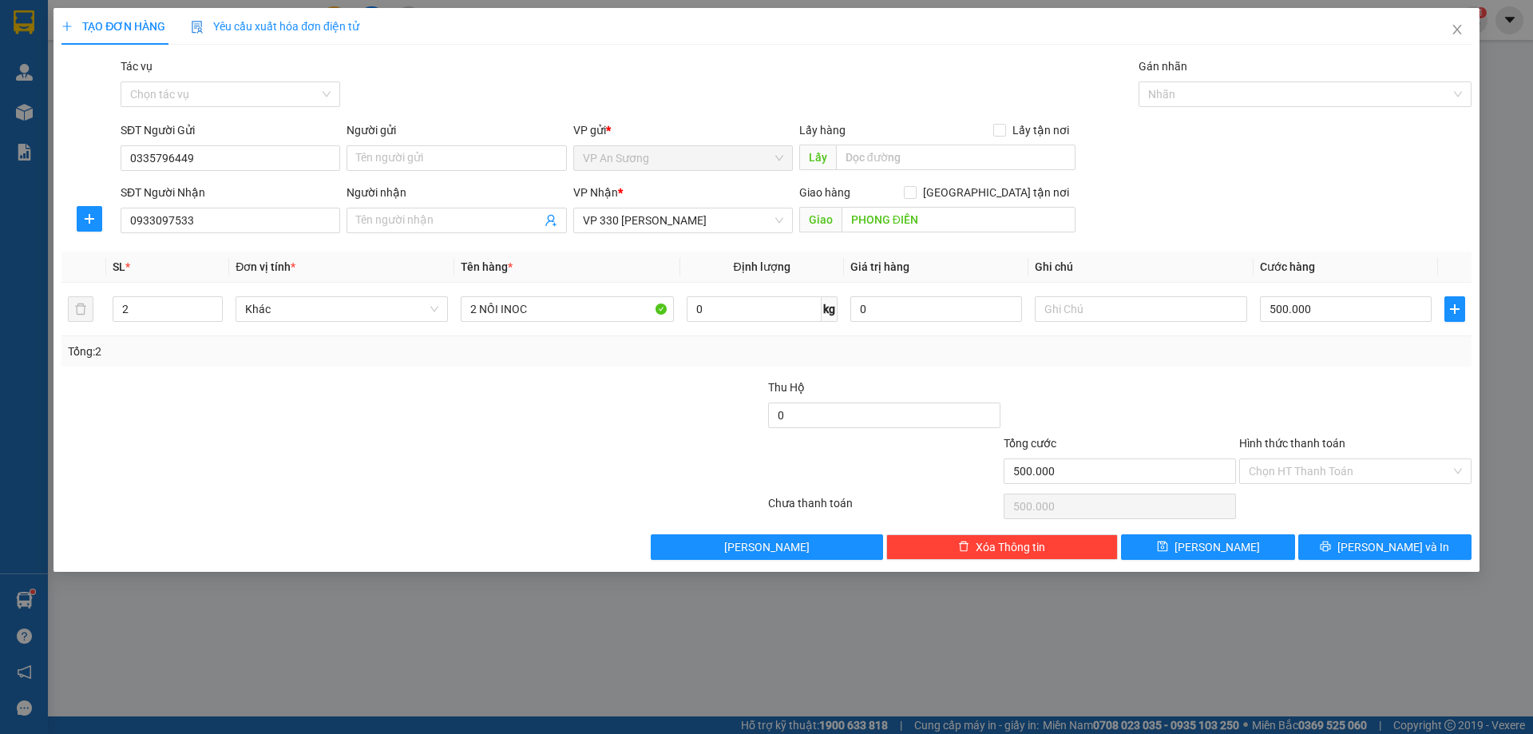
click at [1328, 383] on div at bounding box center [1354, 406] width 235 height 56
drag, startPoint x: 1335, startPoint y: 518, endPoint x: 1336, endPoint y: 536, distance: 18.4
click at [1335, 535] on div "Transit Pickup Surcharge Ids Transit Deliver Surcharge Ids Transit Deliver Surc…" at bounding box center [766, 308] width 1410 height 502
click at [1337, 554] on button "[PERSON_NAME] và In" at bounding box center [1384, 547] width 173 height 26
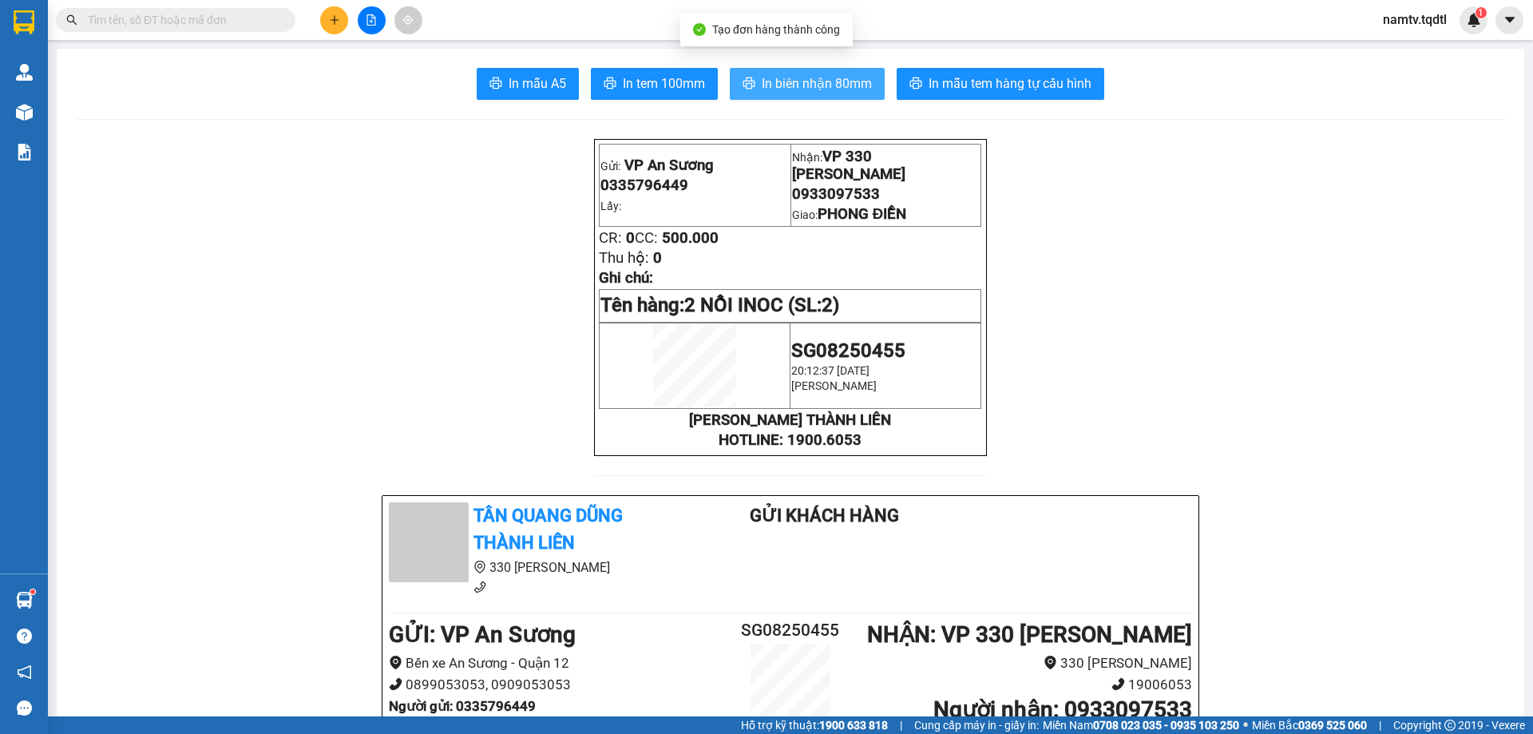
drag, startPoint x: 792, startPoint y: 79, endPoint x: 784, endPoint y: 78, distance: 8.0
click at [790, 80] on span "In biên nhận 80mm" at bounding box center [817, 83] width 110 height 20
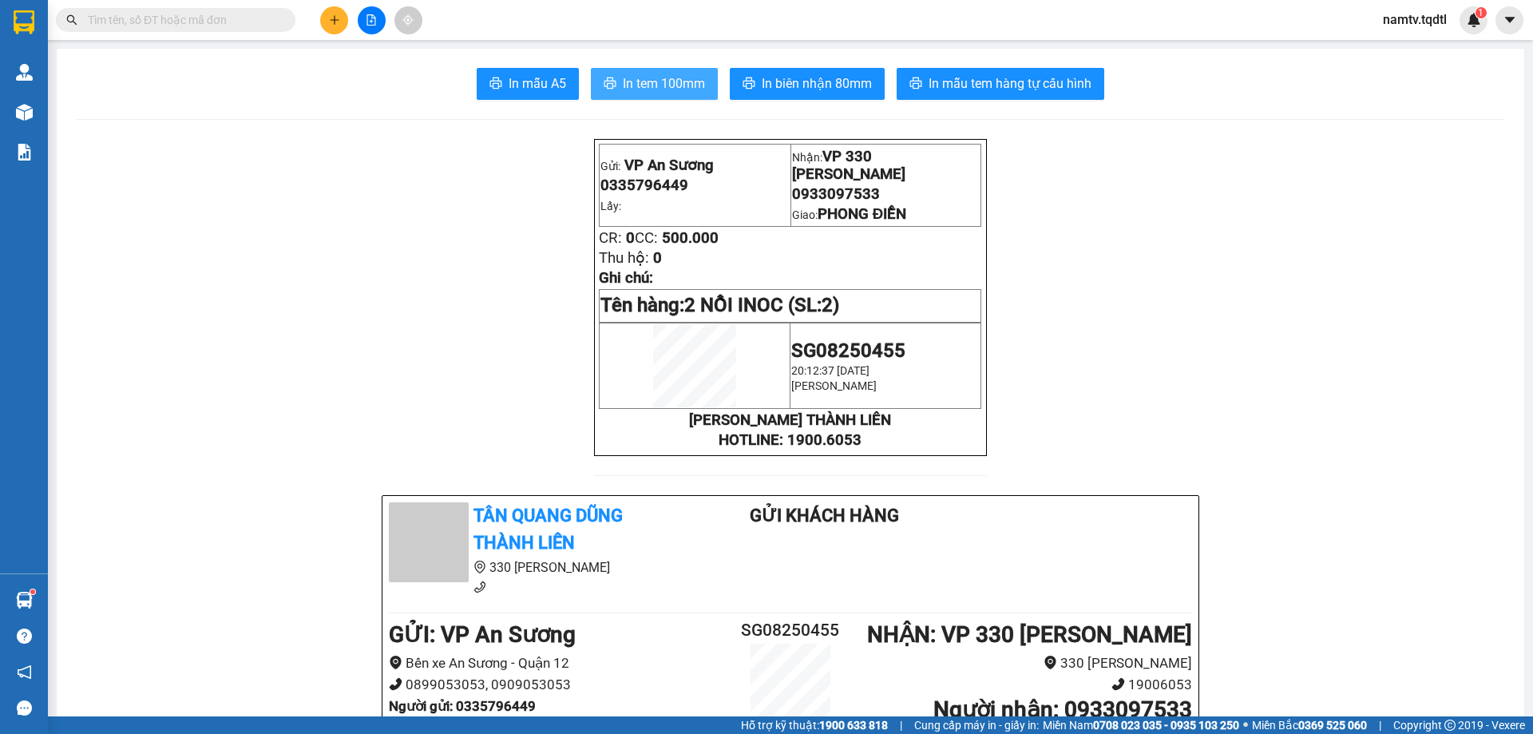
click at [651, 78] on span "In tem 100mm" at bounding box center [664, 83] width 82 height 20
